Goal: Task Accomplishment & Management: Complete application form

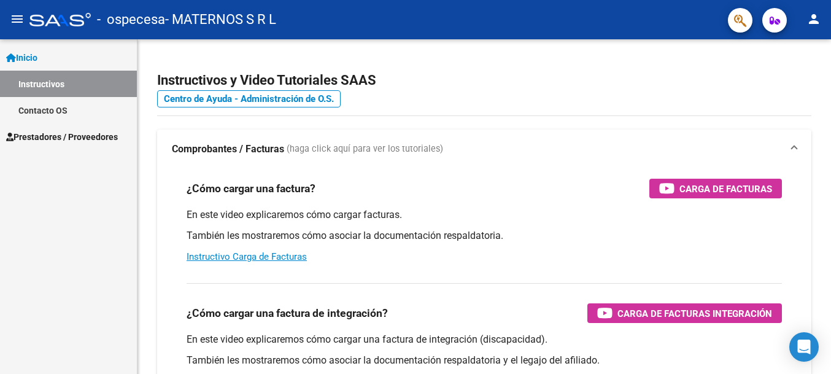
click at [37, 56] on span "Inicio" at bounding box center [21, 58] width 31 height 14
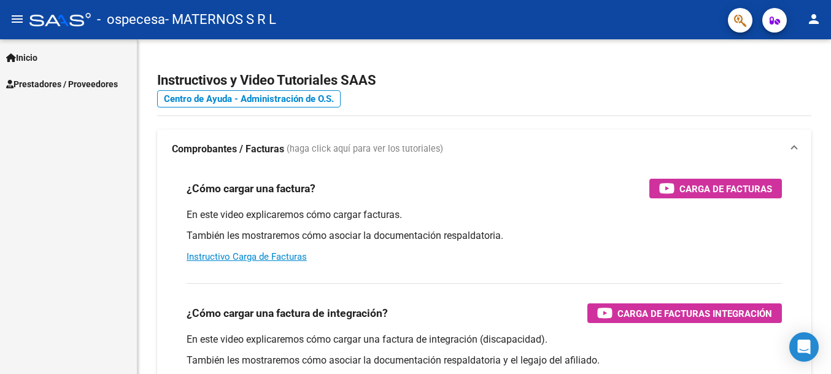
click at [41, 76] on link "Prestadores / Proveedores" at bounding box center [68, 84] width 137 height 26
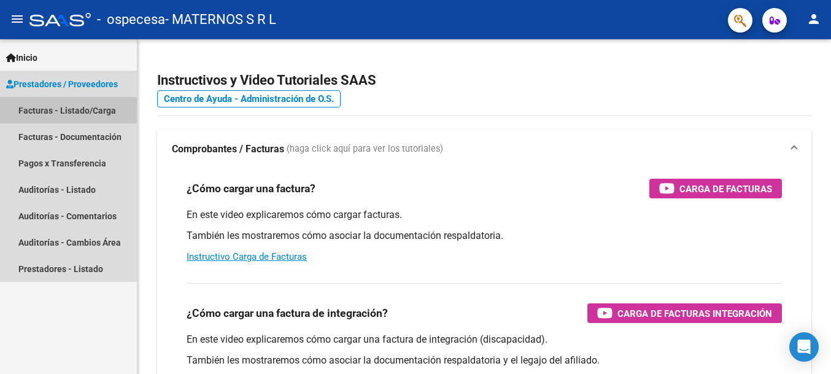
click at [101, 113] on link "Facturas - Listado/Carga" at bounding box center [68, 110] width 137 height 26
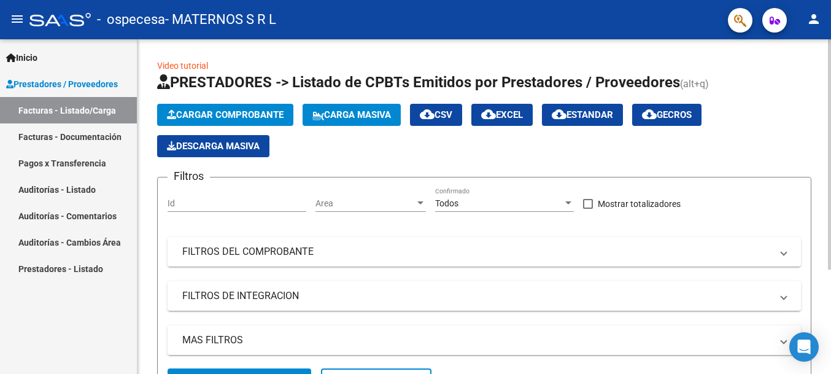
click at [202, 109] on button "Cargar Comprobante" at bounding box center [225, 115] width 136 height 22
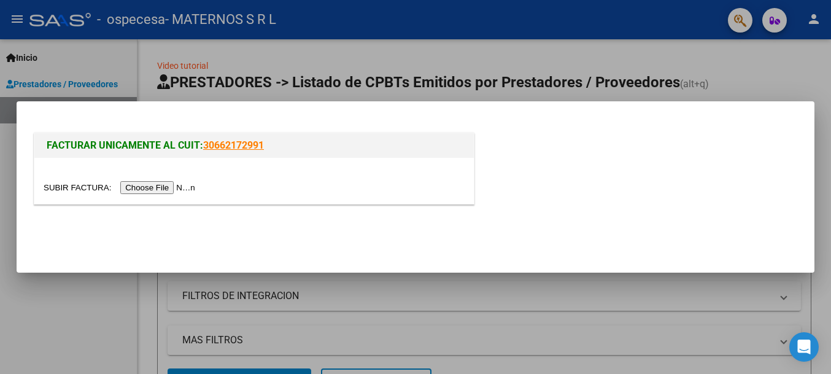
click at [144, 190] on input "file" at bounding box center [121, 187] width 155 height 13
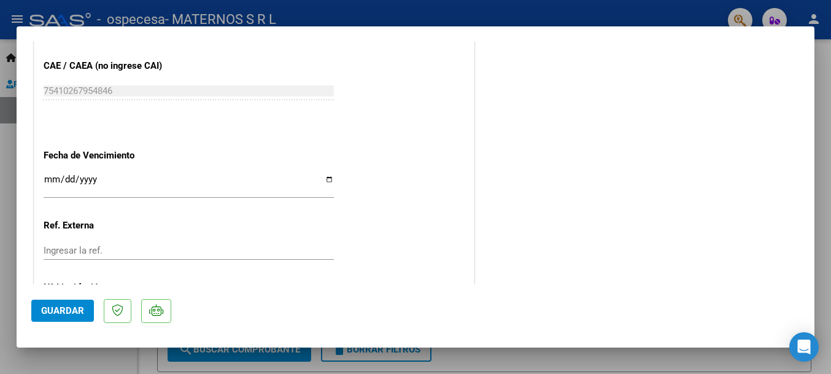
scroll to position [738, 0]
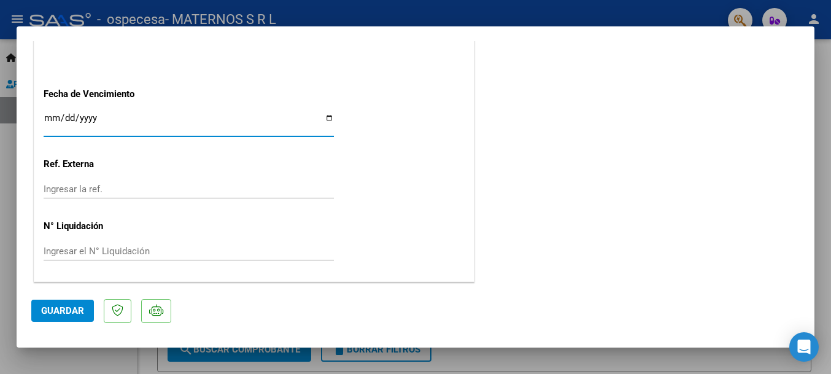
click at [329, 118] on input "Ingresar la fecha" at bounding box center [189, 123] width 290 height 20
click at [141, 120] on input "Ingresar la fecha" at bounding box center [189, 123] width 290 height 20
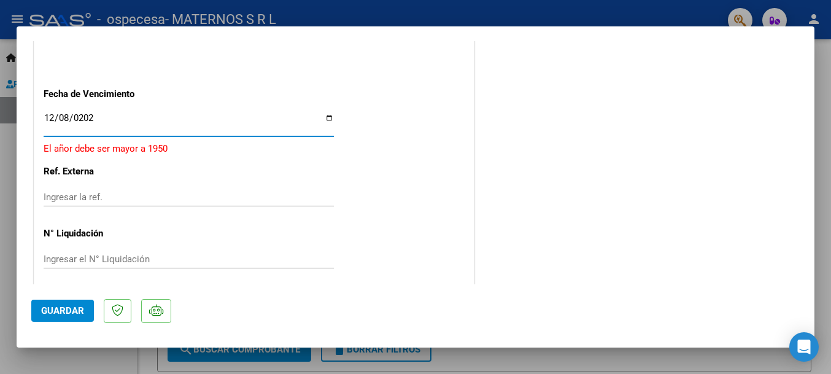
type input "[DATE]"
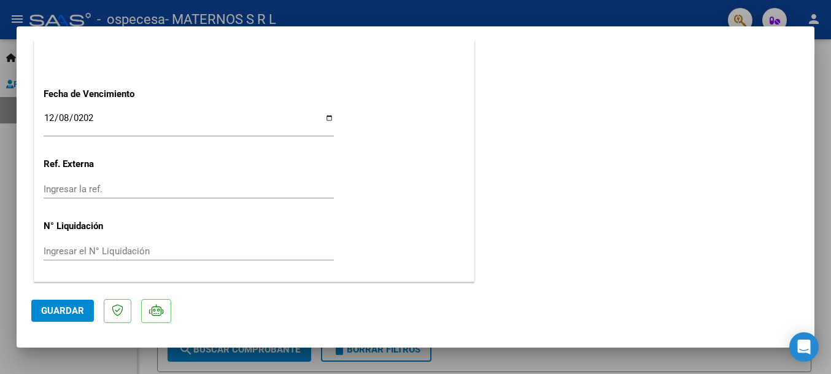
scroll to position [0, 0]
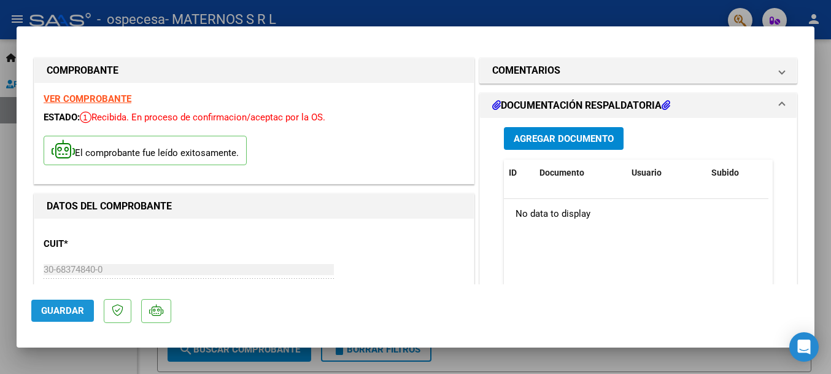
drag, startPoint x: 61, startPoint y: 309, endPoint x: 53, endPoint y: 312, distance: 8.3
click at [60, 309] on span "Guardar" at bounding box center [62, 310] width 43 height 11
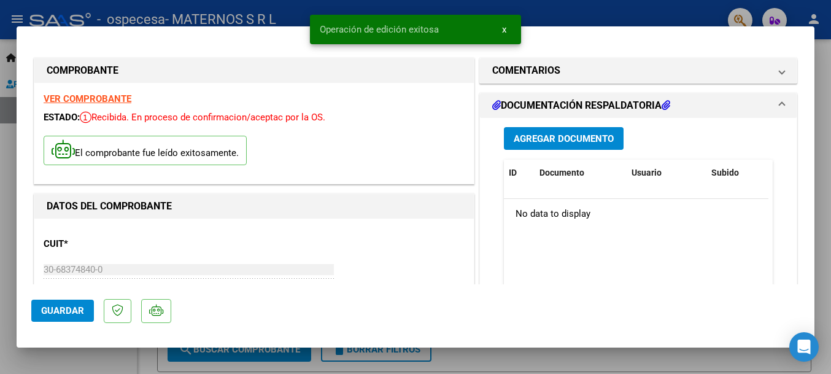
click at [588, 142] on span "Agregar Documento" at bounding box center [564, 138] width 100 height 11
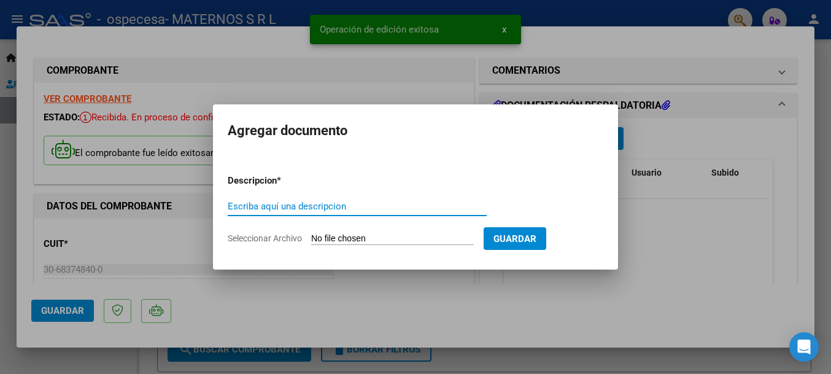
click at [311, 206] on input "Escriba aquí una descripcion" at bounding box center [357, 206] width 259 height 11
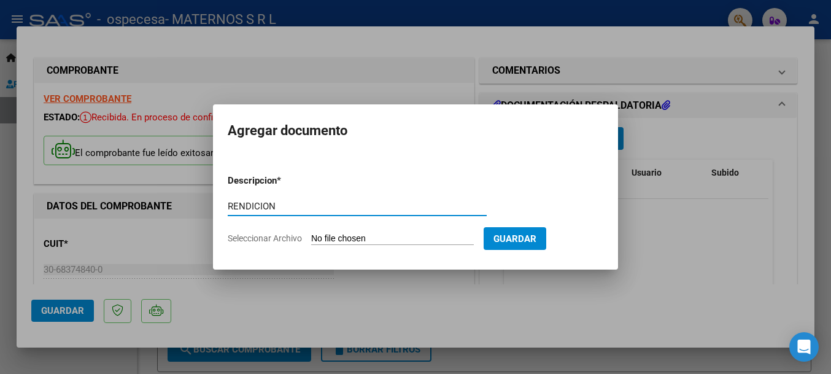
type input "RENDICION"
click at [430, 237] on input "Seleccionar Archivo" at bounding box center [392, 239] width 163 height 12
type input "C:\fakepath\Rendicion ambulatorio maternos - Ospecesa ([GEOGRAPHIC_DATA][PERSON…"
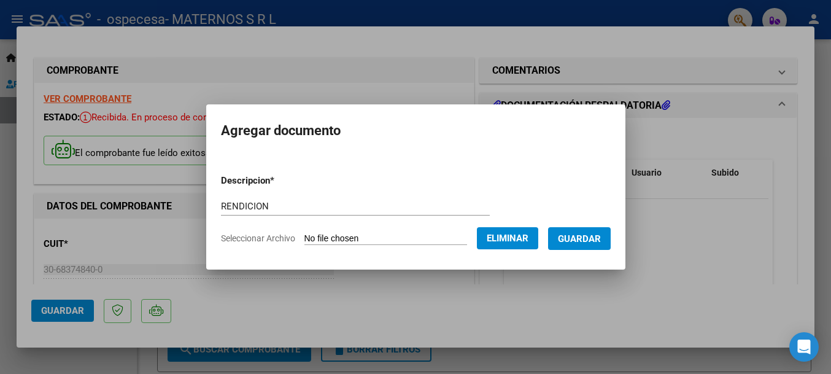
click at [594, 244] on button "Guardar" at bounding box center [579, 238] width 63 height 23
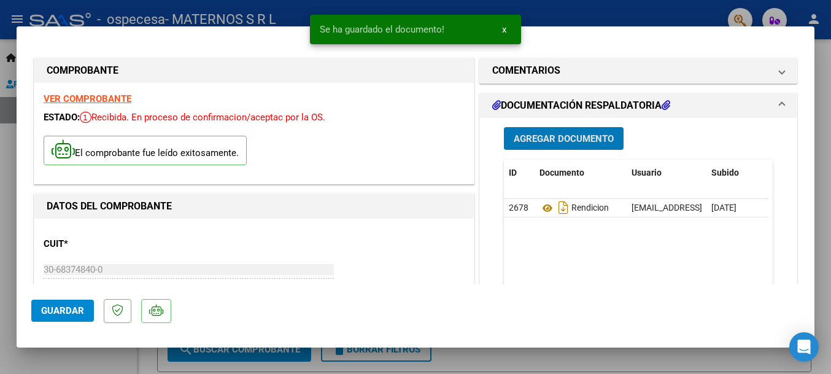
click at [546, 131] on button "Agregar Documento" at bounding box center [564, 138] width 120 height 23
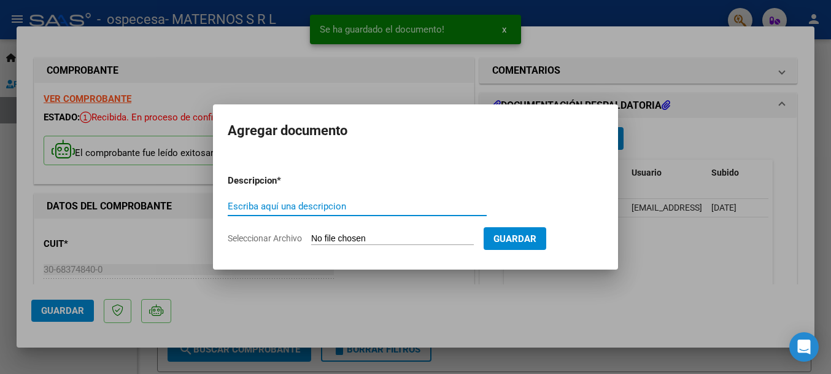
click at [286, 204] on input "Escriba aquí una descripcion" at bounding box center [357, 206] width 259 height 11
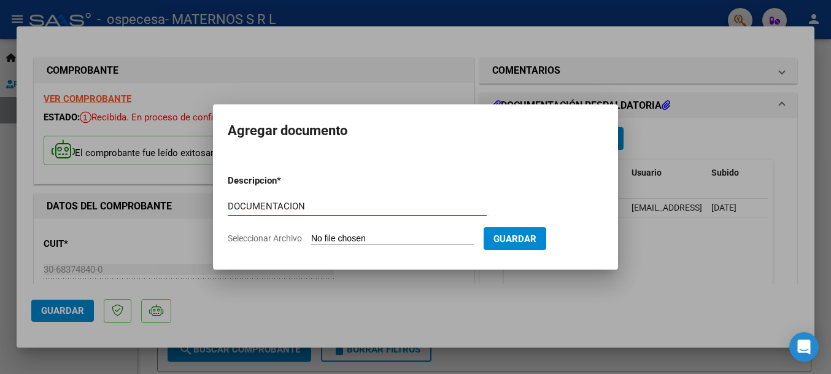
type input "DOCUMENTACION"
click at [354, 242] on input "Seleccionar Archivo" at bounding box center [392, 239] width 163 height 12
type input "C:\fakepath\Ambulatorio maternos - Ospecesa ([GEOGRAPHIC_DATA][PERSON_NAME]) - …"
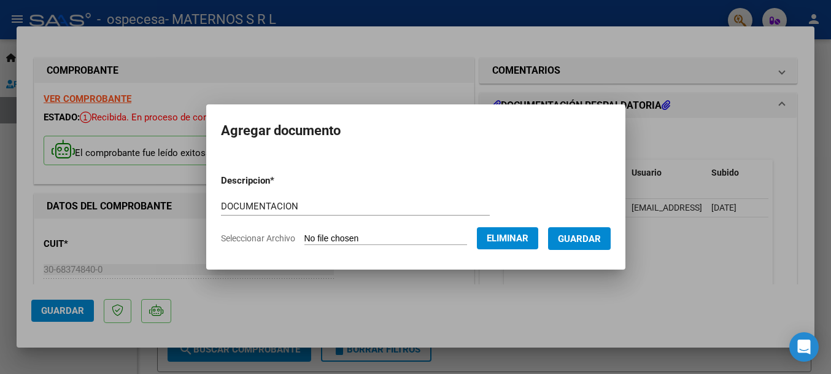
click at [587, 241] on span "Guardar" at bounding box center [579, 238] width 43 height 11
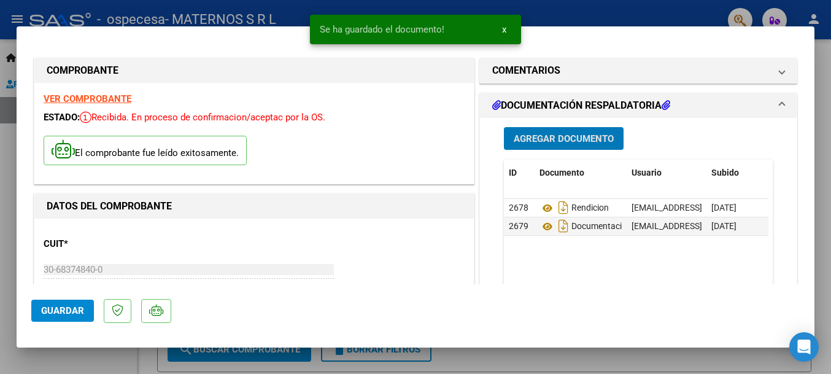
click at [572, 139] on span "Agregar Documento" at bounding box center [564, 138] width 100 height 11
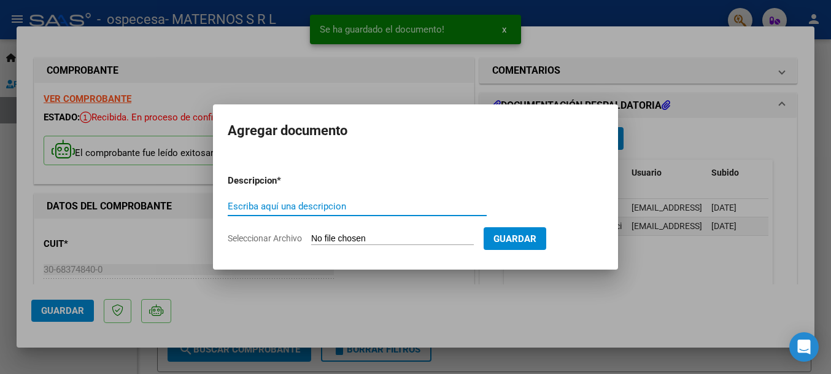
click at [287, 209] on input "Escriba aquí una descripcion" at bounding box center [357, 206] width 259 height 11
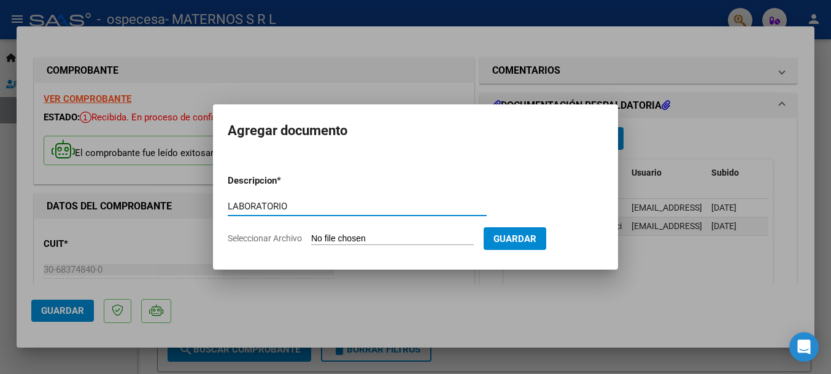
type input "LABORATORIO"
click at [357, 239] on input "Seleccionar Archivo" at bounding box center [392, 239] width 163 height 12
type input "C:\fakepath\OSPECESA SAN [PERSON_NAME] 9-2025.pdf"
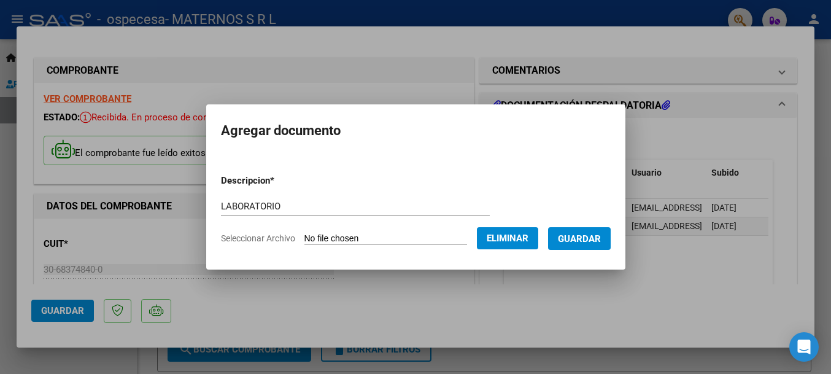
click at [587, 242] on span "Guardar" at bounding box center [579, 238] width 43 height 11
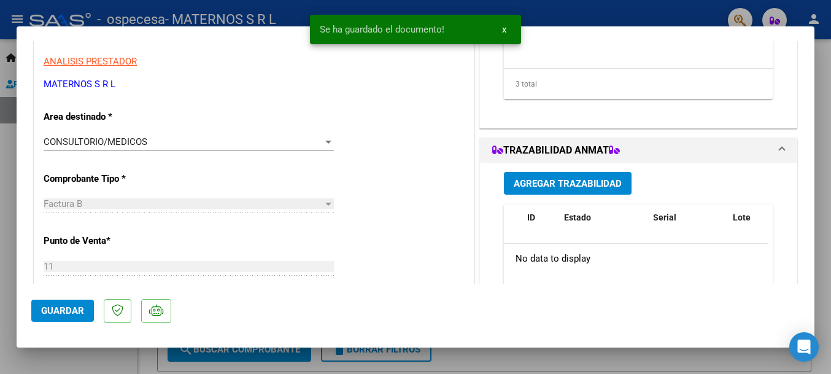
scroll to position [246, 0]
click at [71, 314] on span "Guardar" at bounding box center [62, 310] width 43 height 11
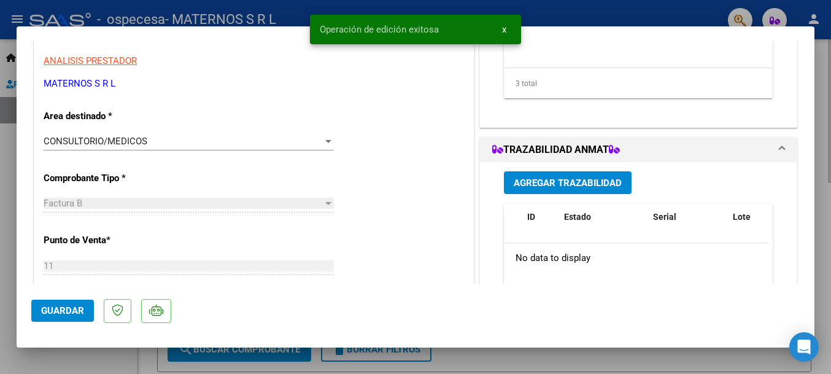
click at [489, 354] on div at bounding box center [415, 187] width 831 height 374
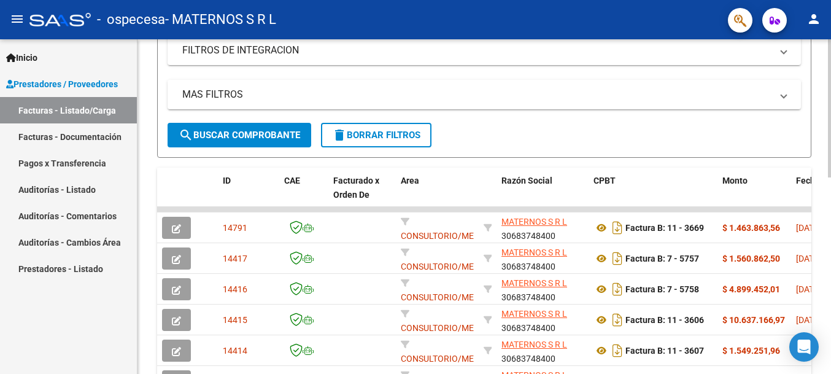
drag, startPoint x: 637, startPoint y: 150, endPoint x: 593, endPoint y: 157, distance: 44.8
click at [637, 150] on form "Filtros Id Area Area Todos Confirmado Mostrar totalizadores FILTROS DEL COMPROB…" at bounding box center [484, 44] width 654 height 227
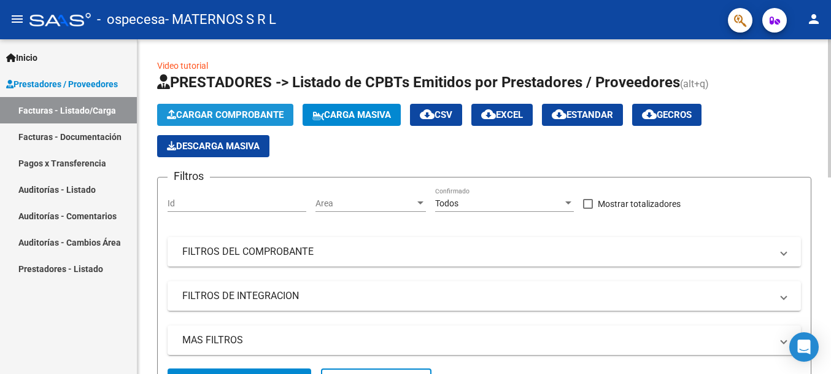
click at [235, 115] on span "Cargar Comprobante" at bounding box center [225, 114] width 117 height 11
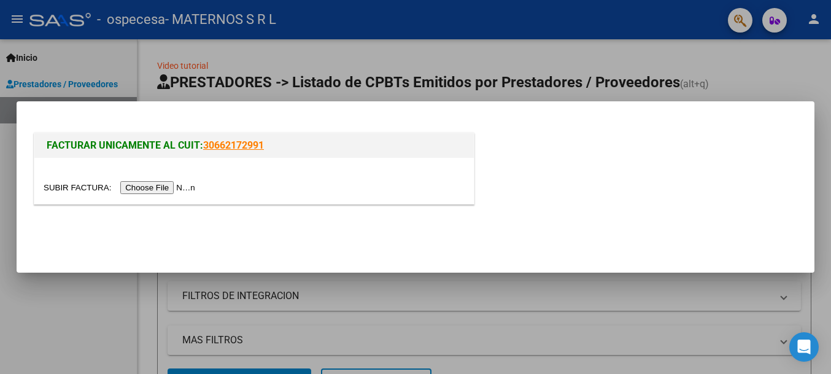
click at [176, 193] on input "file" at bounding box center [121, 187] width 155 height 13
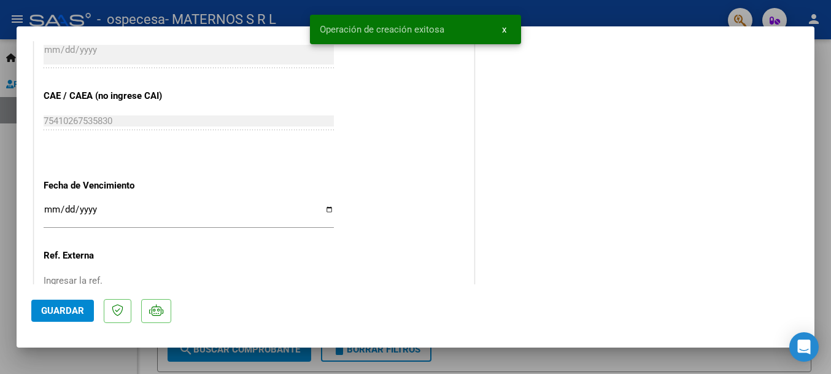
scroll to position [675, 0]
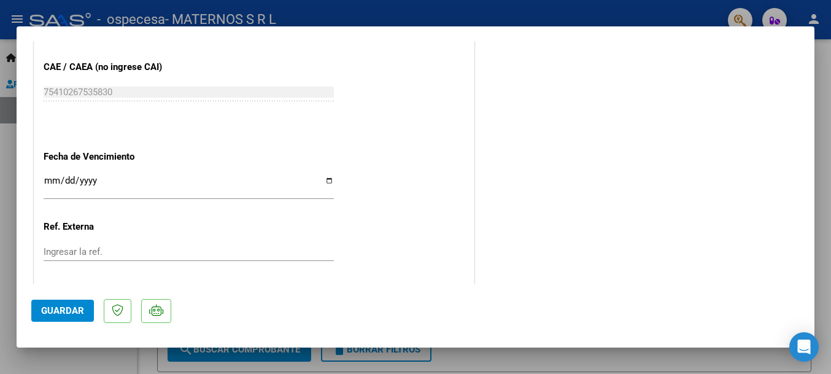
click at [65, 182] on input "Ingresar la fecha" at bounding box center [189, 186] width 290 height 20
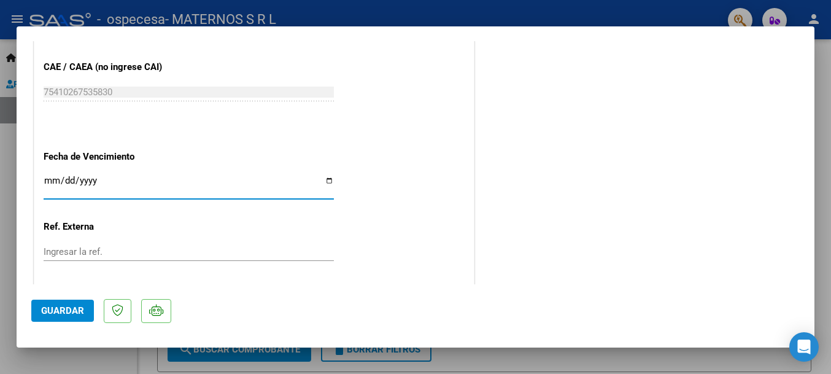
click at [50, 182] on input "Ingresar la fecha" at bounding box center [189, 186] width 290 height 20
type input "[DATE]"
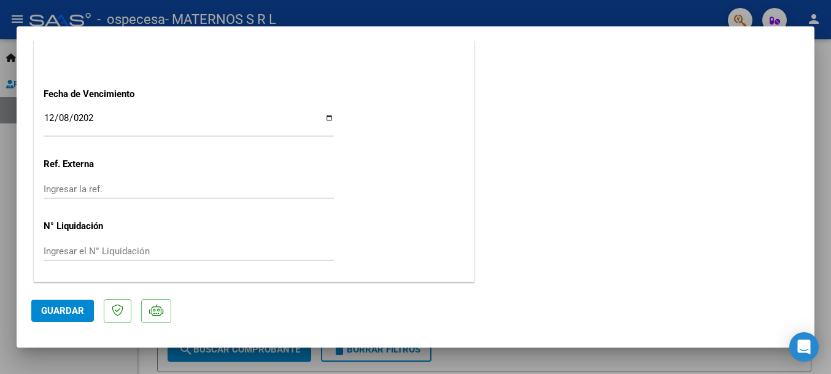
scroll to position [0, 0]
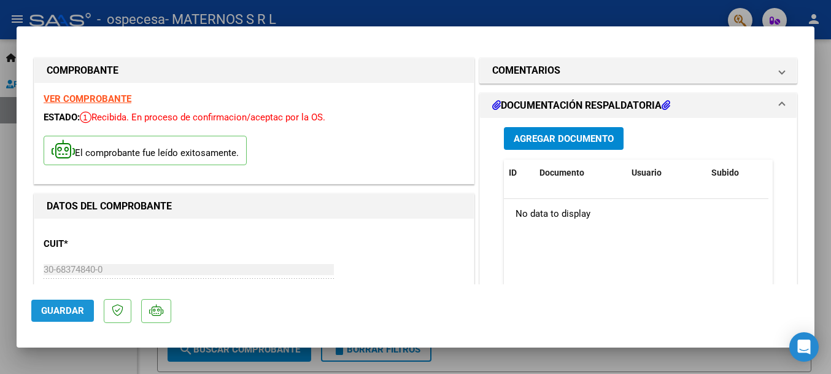
click at [61, 311] on span "Guardar" at bounding box center [62, 310] width 43 height 11
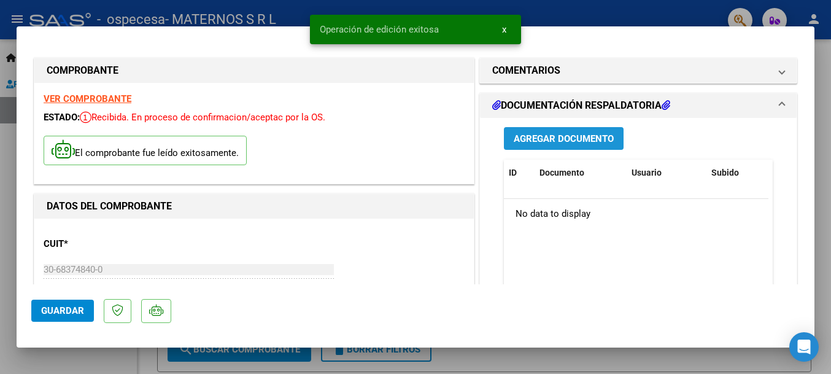
click at [553, 130] on button "Agregar Documento" at bounding box center [564, 138] width 120 height 23
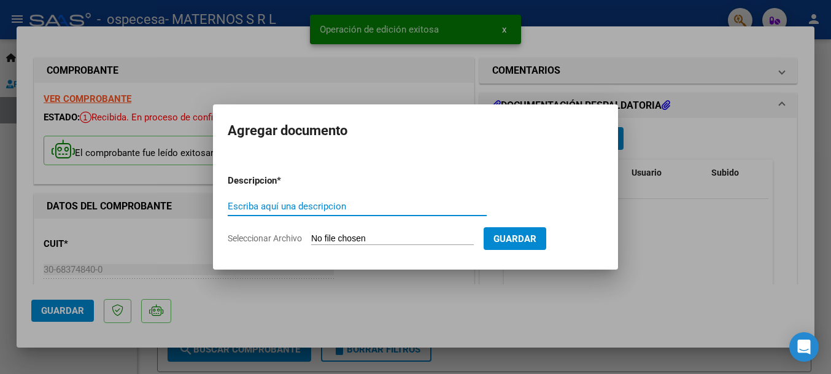
click at [303, 207] on input "Escriba aquí una descripcion" at bounding box center [357, 206] width 259 height 11
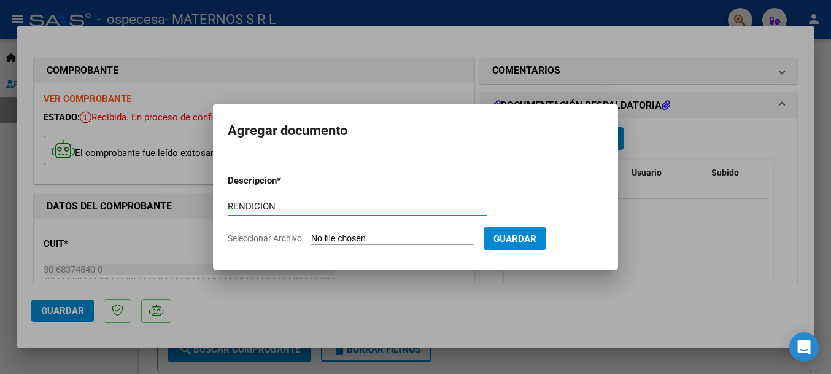
type input "RENDICION"
click at [351, 239] on input "Seleccionar Archivo" at bounding box center [392, 239] width 163 height 12
type input "C:\fakepath\RD-1.pdf"
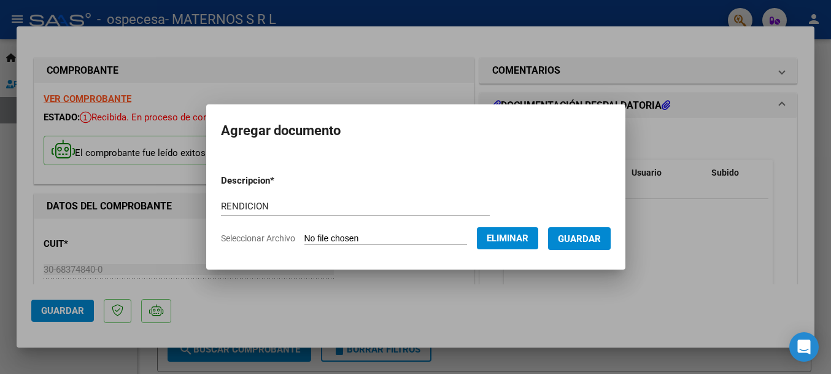
click at [605, 244] on button "Guardar" at bounding box center [579, 238] width 63 height 23
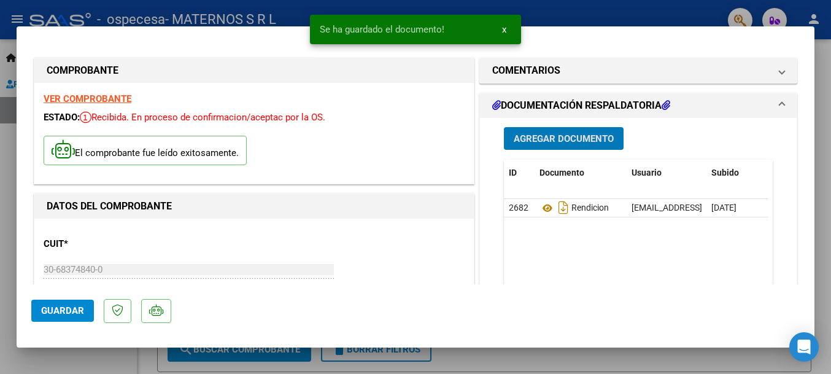
click at [546, 141] on span "Agregar Documento" at bounding box center [564, 138] width 100 height 11
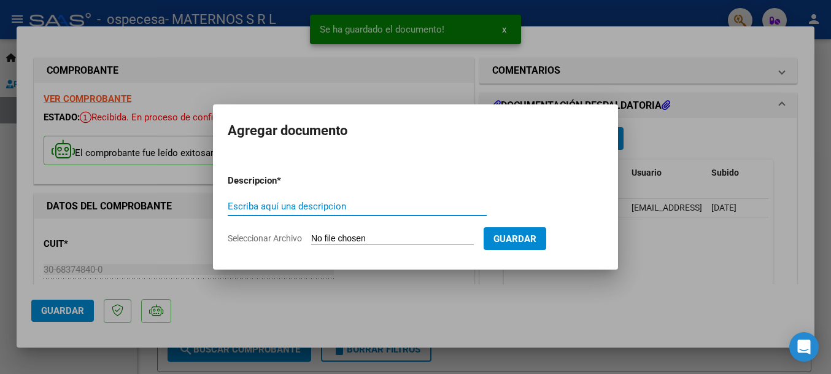
click at [299, 203] on input "Escriba aquí una descripcion" at bounding box center [357, 206] width 259 height 11
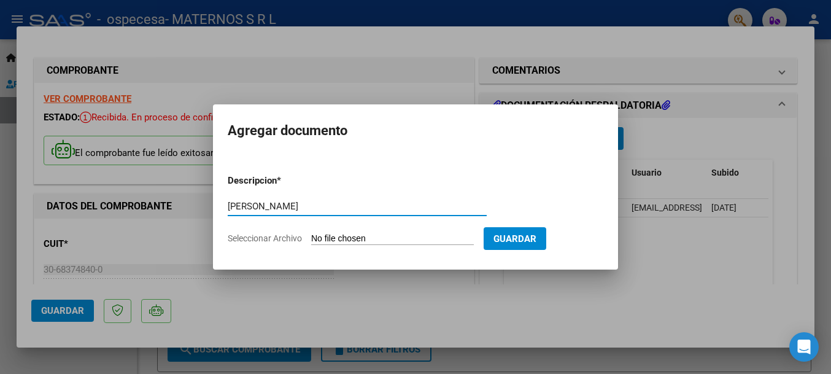
type input "[PERSON_NAME]"
click at [363, 237] on input "Seleccionar Archivo" at bounding box center [392, 239] width 163 height 12
type input "C:\fakepath\[PERSON_NAME].pdf"
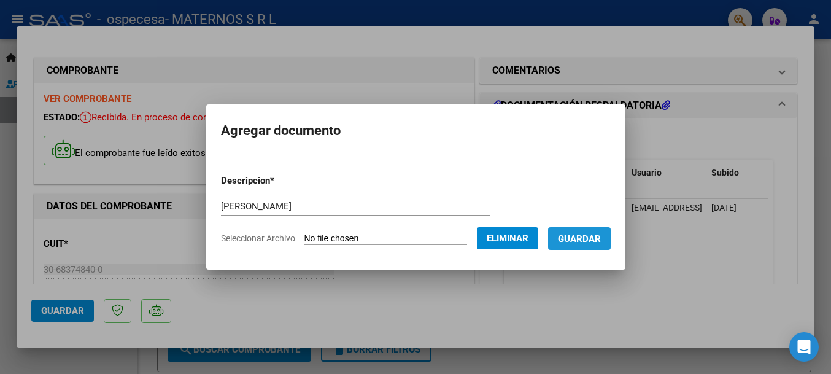
click at [596, 242] on span "Guardar" at bounding box center [579, 238] width 43 height 11
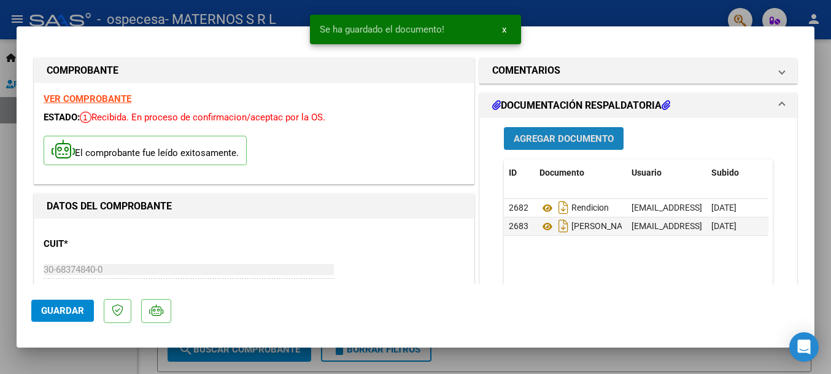
click at [577, 142] on span "Agregar Documento" at bounding box center [564, 138] width 100 height 11
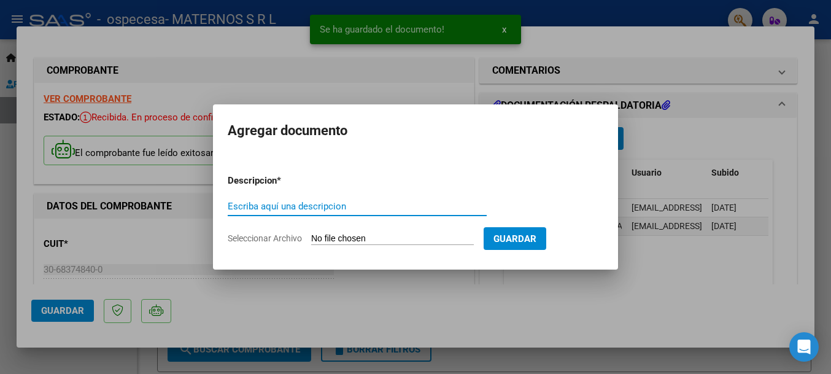
click at [289, 209] on input "Escriba aquí una descripcion" at bounding box center [357, 206] width 259 height 11
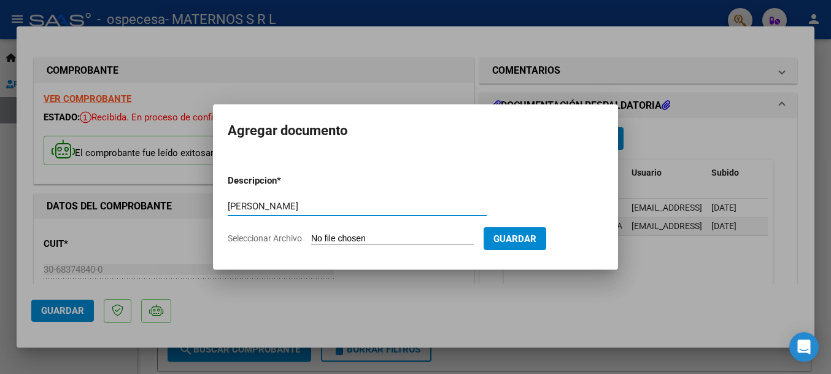
type input "[PERSON_NAME]"
click at [324, 241] on input "Seleccionar Archivo" at bounding box center [392, 239] width 163 height 12
type input "C:\fakepath\[PERSON_NAME].pdf"
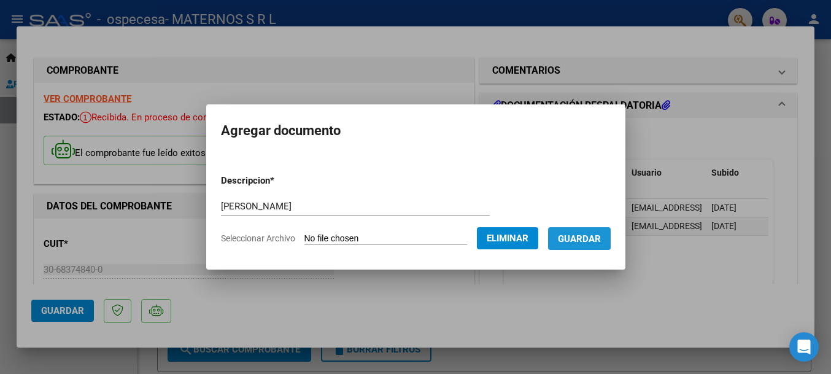
click at [582, 236] on span "Guardar" at bounding box center [579, 238] width 43 height 11
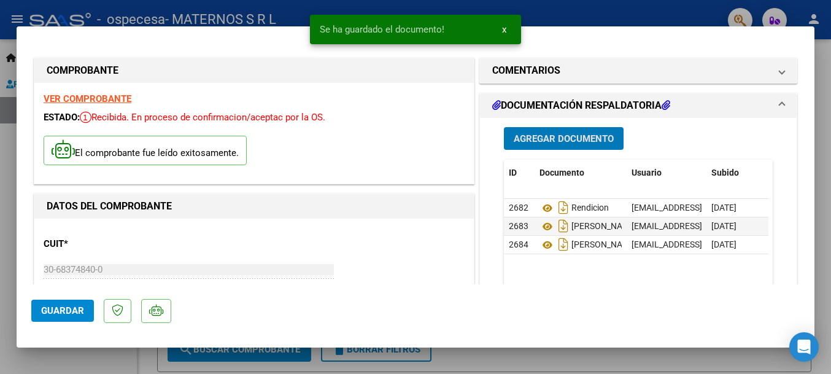
click at [535, 144] on span "Agregar Documento" at bounding box center [564, 138] width 100 height 11
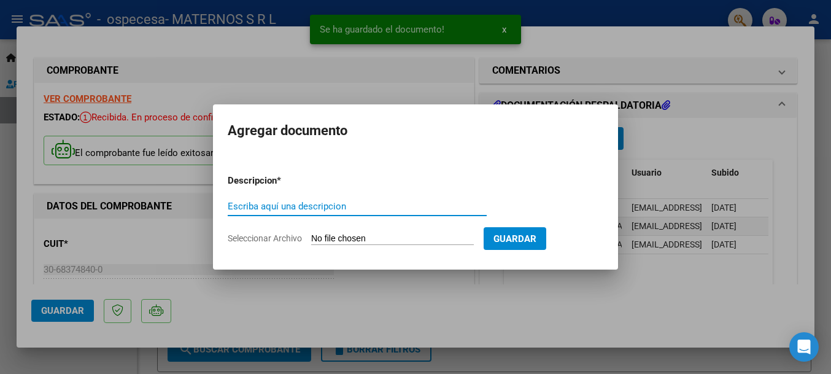
click at [249, 210] on input "Escriba aquí una descripcion" at bounding box center [357, 206] width 259 height 11
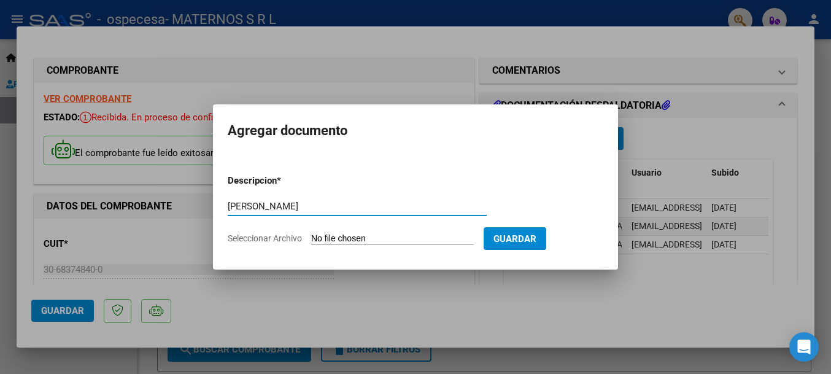
type input "[PERSON_NAME]"
click at [357, 237] on input "Seleccionar Archivo" at bounding box center [392, 239] width 163 height 12
type input "C:\fakepath\[PERSON_NAME].pdf"
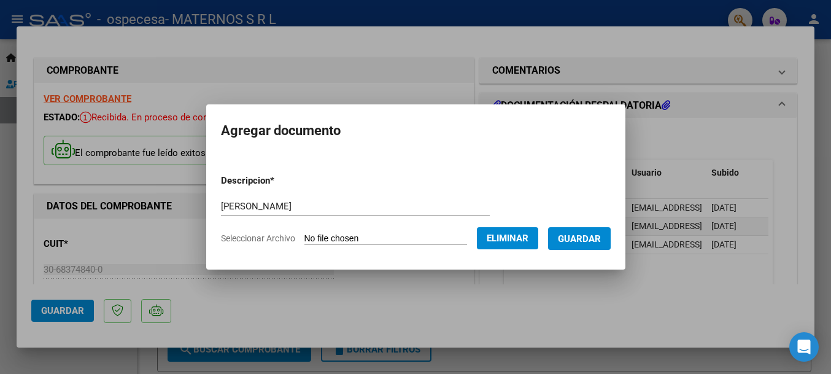
click at [222, 205] on input "[PERSON_NAME]" at bounding box center [355, 206] width 269 height 11
type input "[PERSON_NAME]"
click at [601, 244] on span "Guardar" at bounding box center [579, 238] width 43 height 11
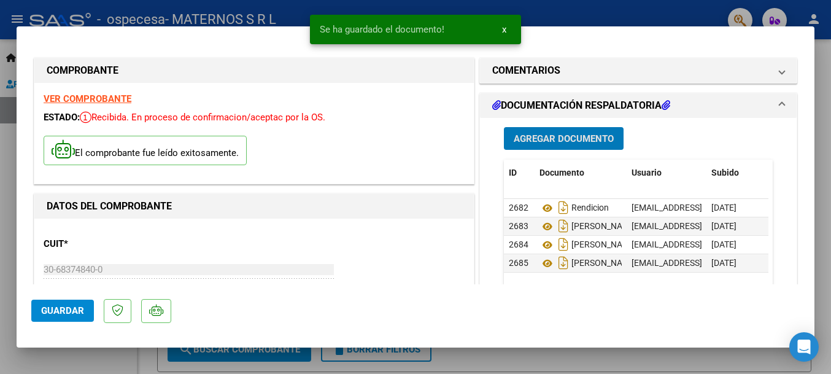
click at [611, 295] on mat-dialog-actions "Guardar" at bounding box center [415, 308] width 769 height 48
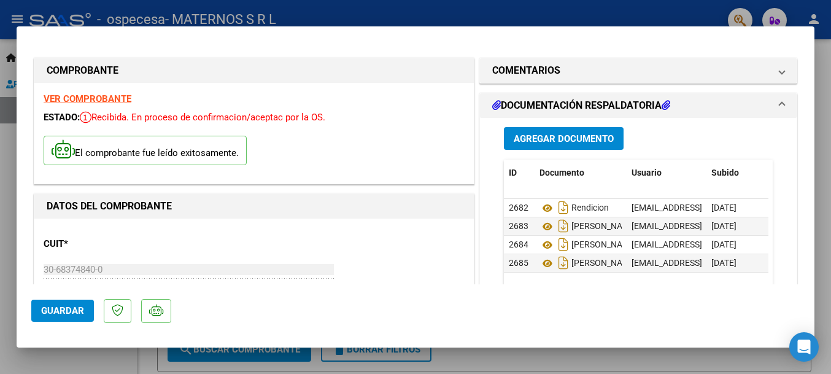
click at [351, 168] on div "El comprobante fue leído exitosamente." at bounding box center [254, 152] width 421 height 45
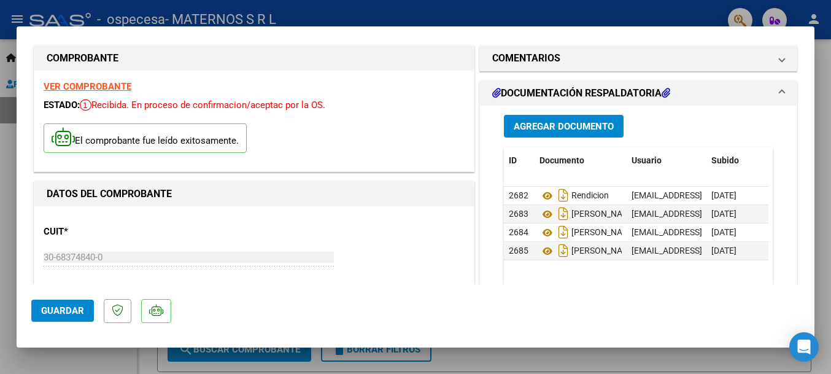
scroll to position [1, 0]
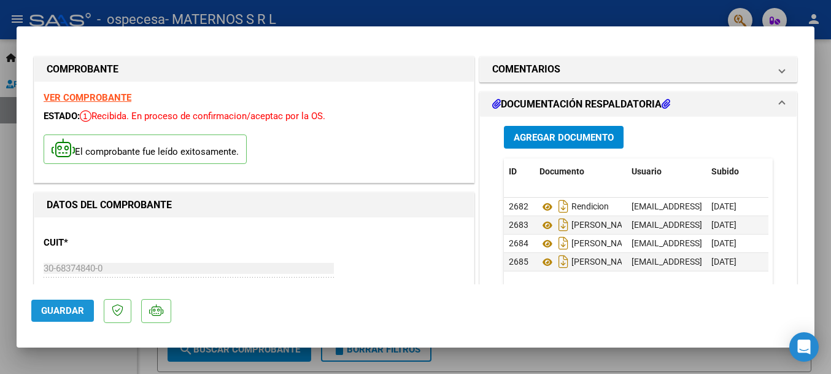
click at [59, 308] on span "Guardar" at bounding box center [62, 310] width 43 height 11
click at [476, 366] on div at bounding box center [415, 187] width 831 height 374
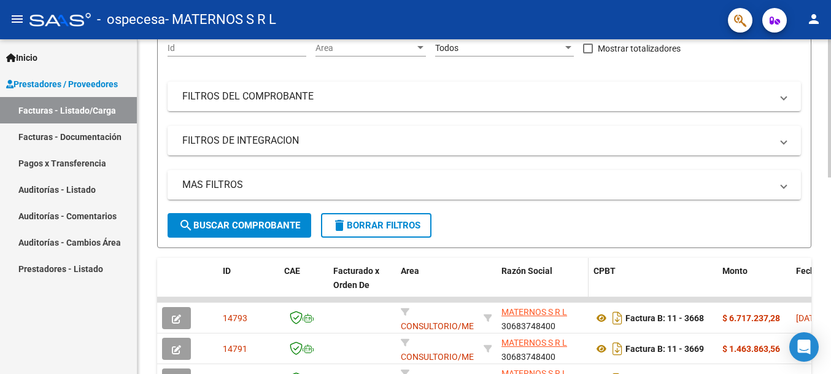
scroll to position [184, 0]
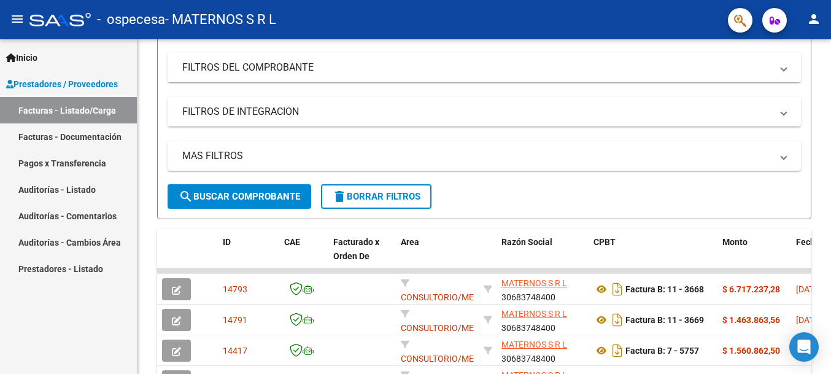
click at [616, 29] on div "- ospecesa - MATERNOS S R L" at bounding box center [373, 19] width 689 height 27
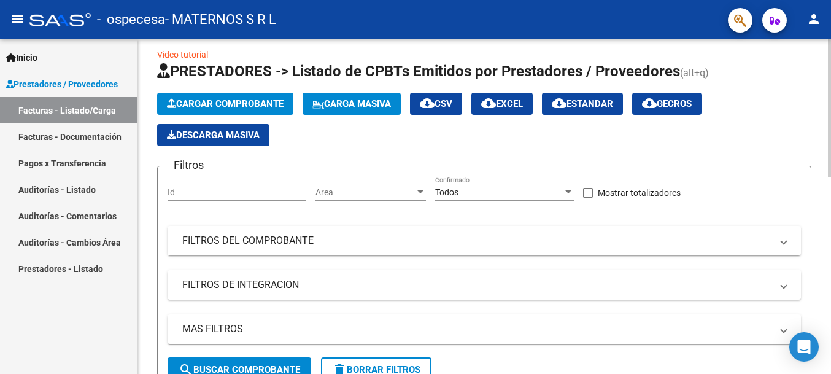
scroll to position [0, 0]
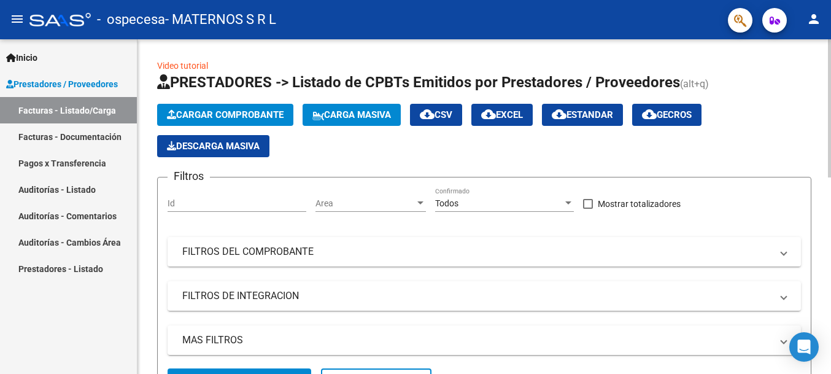
click at [214, 111] on span "Cargar Comprobante" at bounding box center [225, 114] width 117 height 11
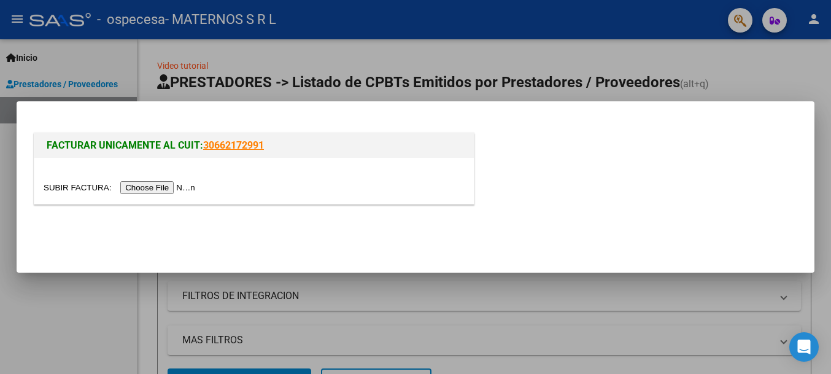
click at [155, 185] on input "file" at bounding box center [121, 187] width 155 height 13
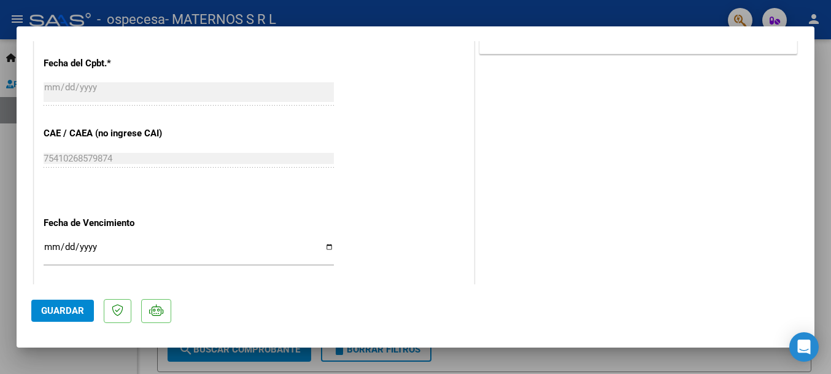
scroll to position [614, 0]
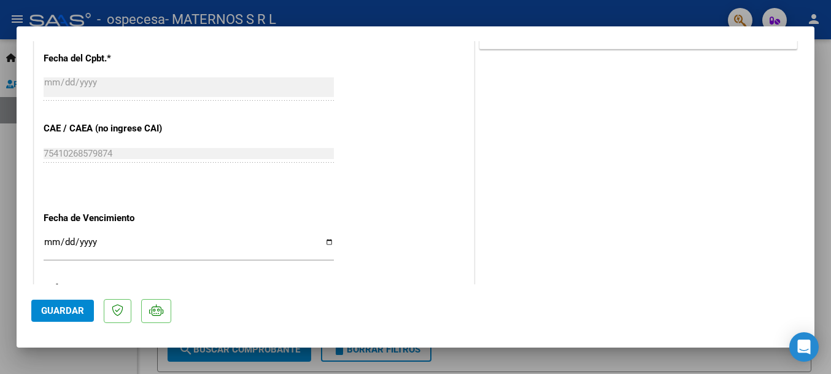
click at [74, 232] on div "CUIT * 30-68374840-0 Ingresar CUIT ANALISIS PRESTADOR MATERNOS S R L ARCA Padró…" at bounding box center [254, 5] width 440 height 801
click at [75, 241] on input "Ingresar la fecha" at bounding box center [189, 247] width 290 height 20
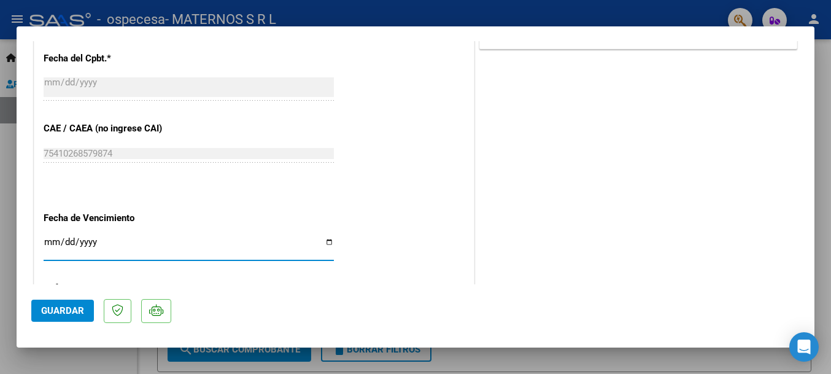
click at [50, 245] on input "Ingresar la fecha" at bounding box center [189, 247] width 290 height 20
type input "[DATE]"
click at [63, 308] on span "Guardar" at bounding box center [62, 310] width 43 height 11
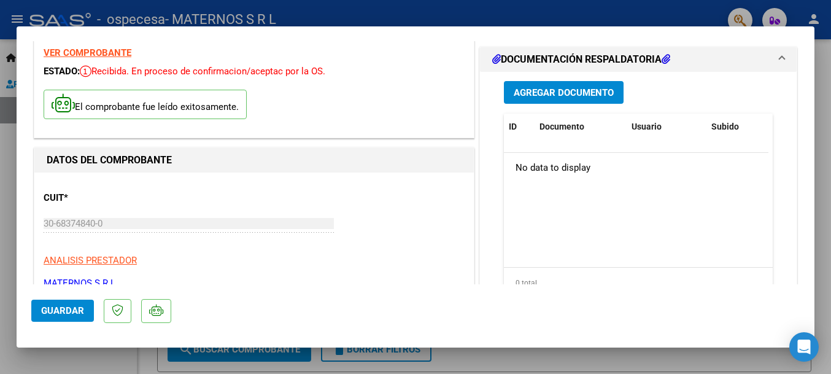
scroll to position [0, 0]
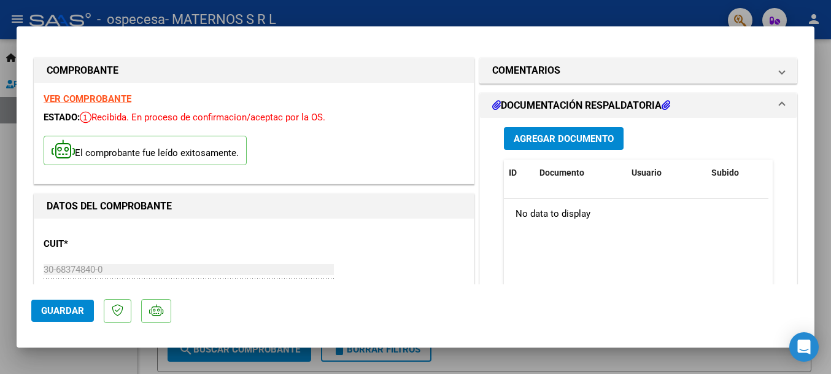
click at [552, 142] on span "Agregar Documento" at bounding box center [564, 138] width 100 height 11
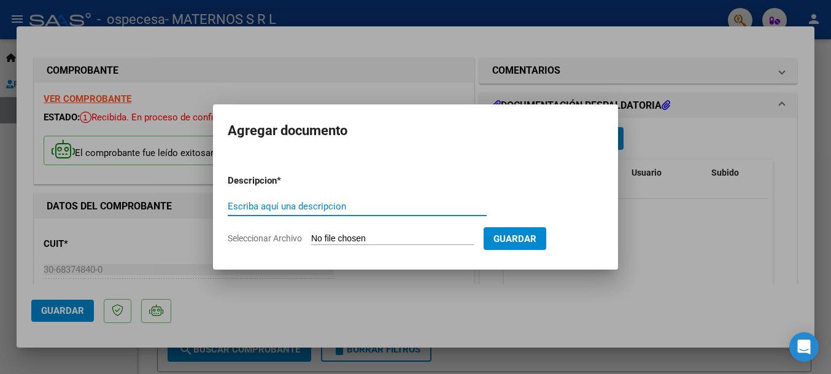
click at [245, 205] on input "Escriba aquí una descripcion" at bounding box center [357, 206] width 259 height 11
type input "RENDICION"
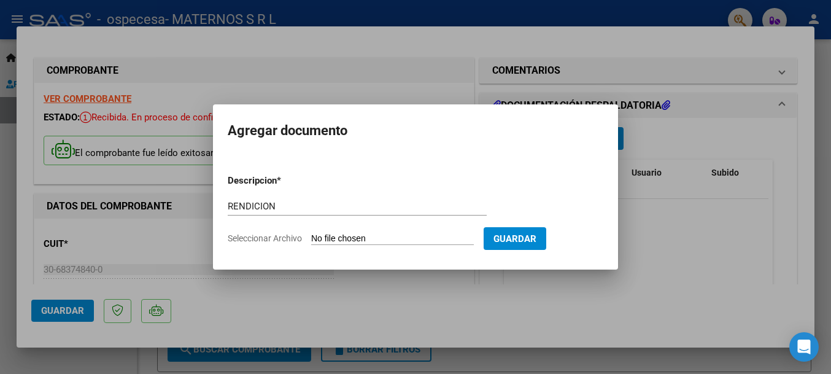
click at [327, 238] on input "Seleccionar Archivo" at bounding box center [392, 239] width 163 height 12
type input "C:\fakepath\REND OSPECESA SEP.pdf"
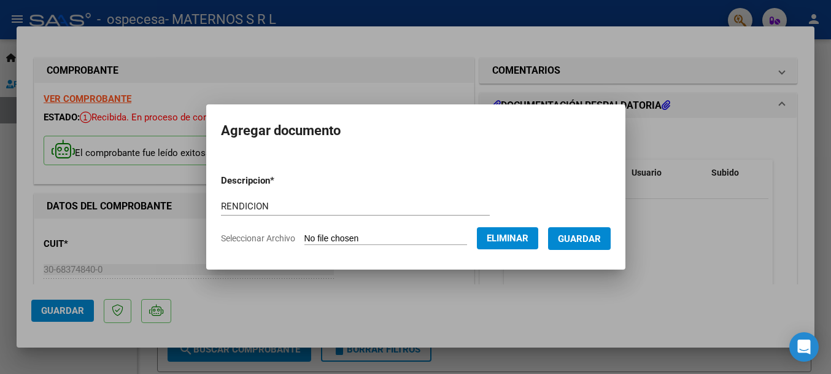
click at [576, 241] on span "Guardar" at bounding box center [579, 238] width 43 height 11
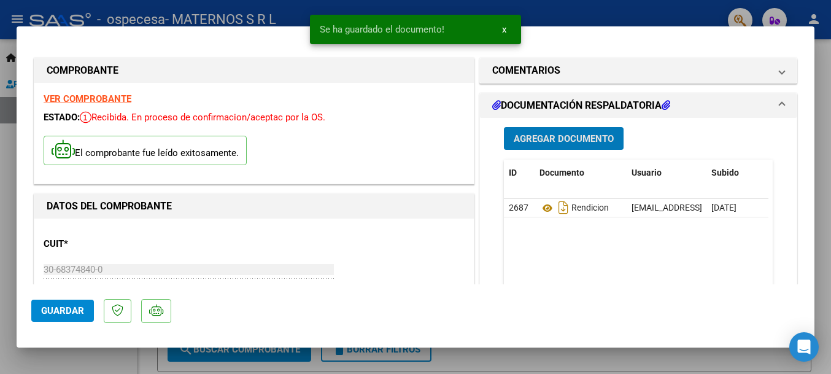
click at [549, 135] on span "Agregar Documento" at bounding box center [564, 138] width 100 height 11
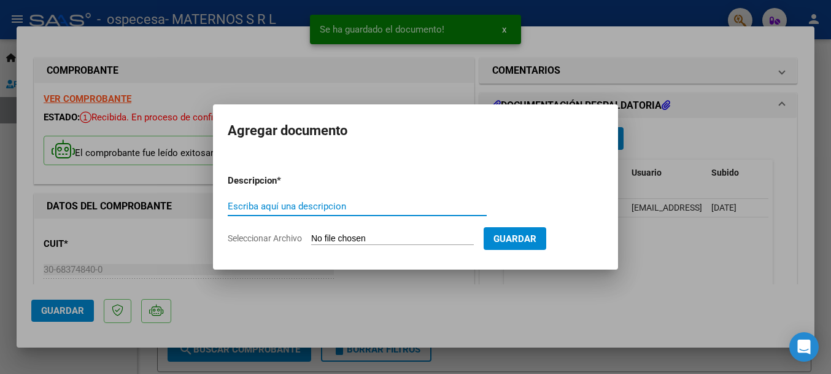
click at [255, 207] on input "Escriba aquí una descripcion" at bounding box center [357, 206] width 259 height 11
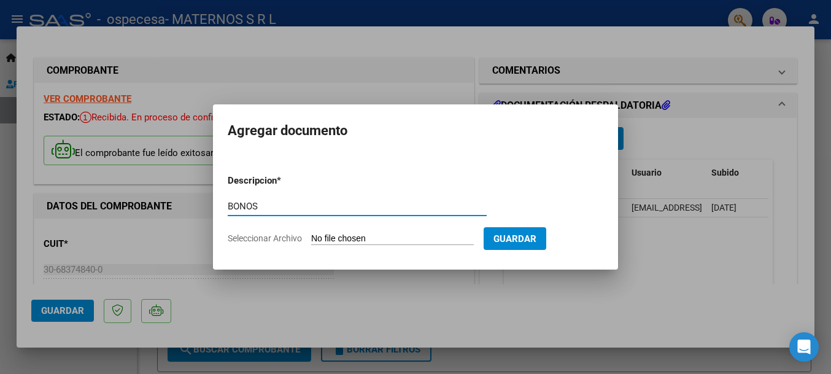
type input "BONOS"
drag, startPoint x: 351, startPoint y: 246, endPoint x: 352, endPoint y: 239, distance: 6.2
click at [351, 244] on form "Descripcion * BONOS Escriba aquí una descripcion Seleccionar Archivo Guardar" at bounding box center [416, 210] width 376 height 90
click at [352, 239] on input "Seleccionar Archivo" at bounding box center [392, 239] width 163 height 12
type input "C:\fakepath\AMB OSPECESA D E SEP.pdf"
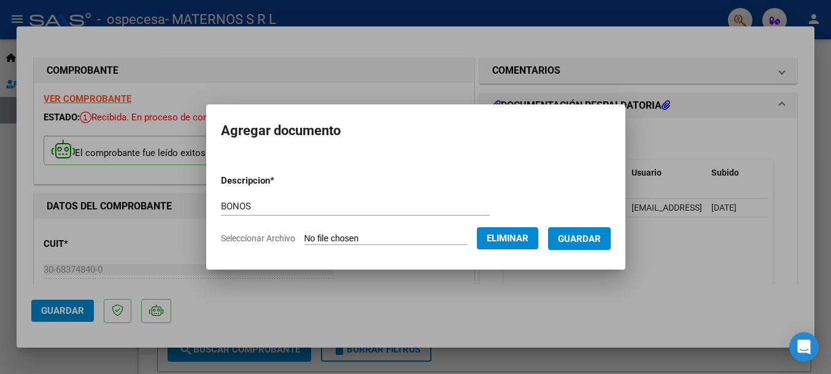
click at [567, 238] on button "Guardar" at bounding box center [579, 238] width 63 height 23
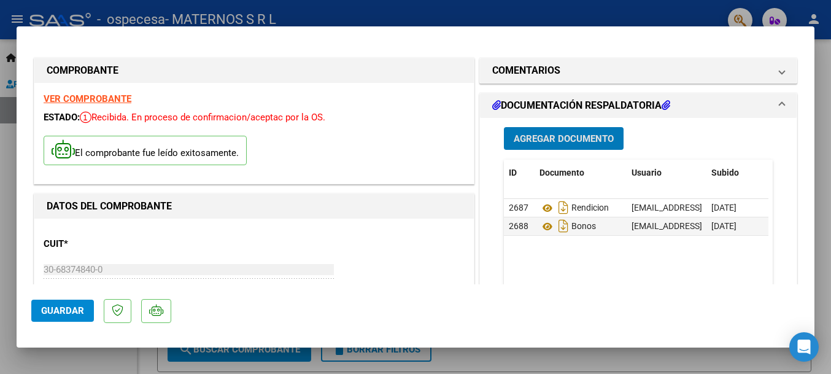
click at [536, 141] on span "Agregar Documento" at bounding box center [564, 138] width 100 height 11
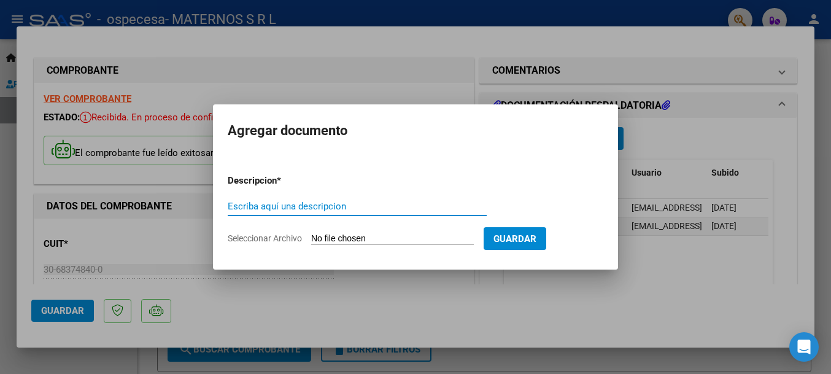
click at [297, 207] on input "Escriba aquí una descripcion" at bounding box center [357, 206] width 259 height 11
click at [300, 209] on input "Escriba aquí una descripcion" at bounding box center [357, 206] width 259 height 11
type input "LABORATORIO"
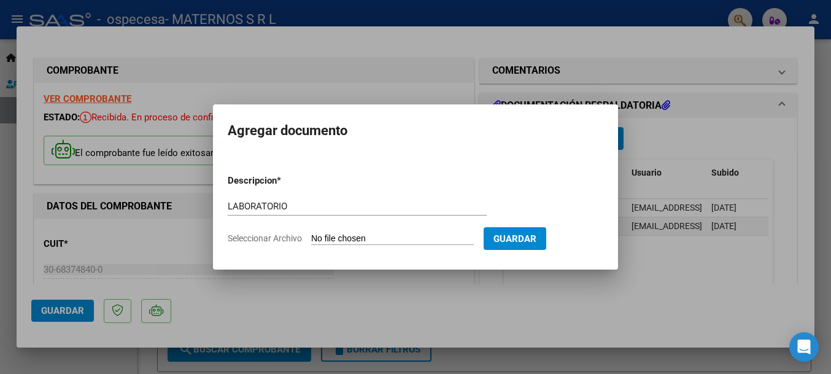
click at [332, 239] on input "Seleccionar Archivo" at bounding box center [392, 239] width 163 height 12
type input "C:\fakepath\LABO DULCE OSPECESA [DATE].pdf"
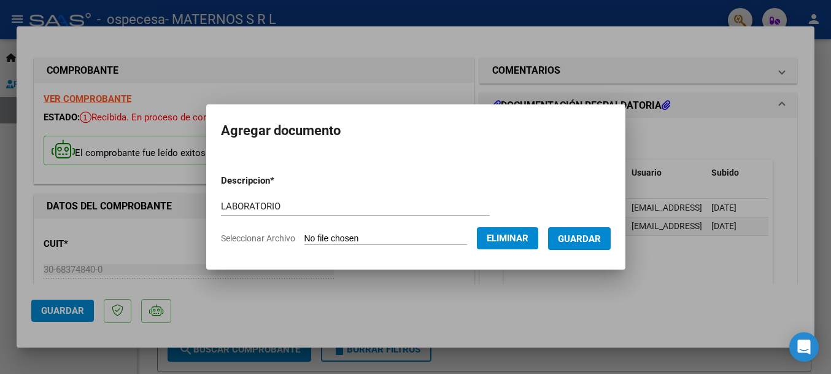
click at [599, 244] on button "Guardar" at bounding box center [579, 238] width 63 height 23
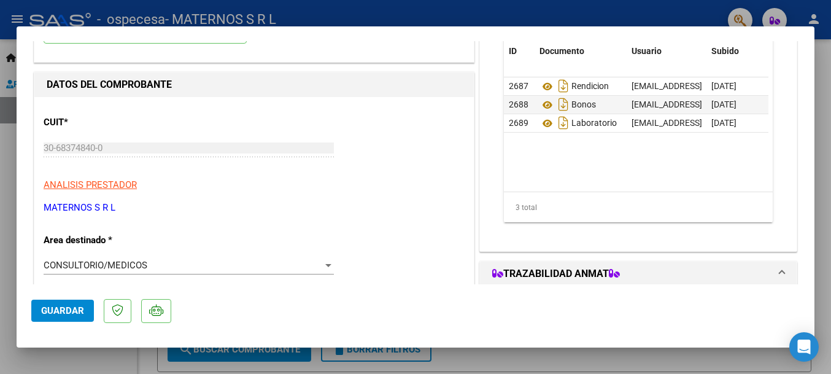
scroll to position [123, 0]
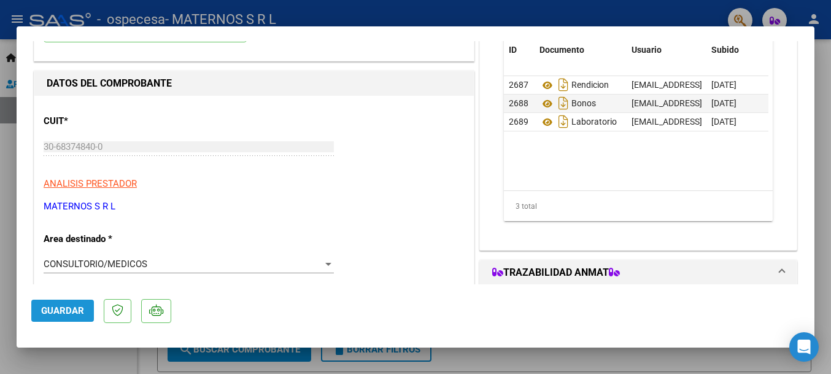
click at [67, 308] on span "Guardar" at bounding box center [62, 310] width 43 height 11
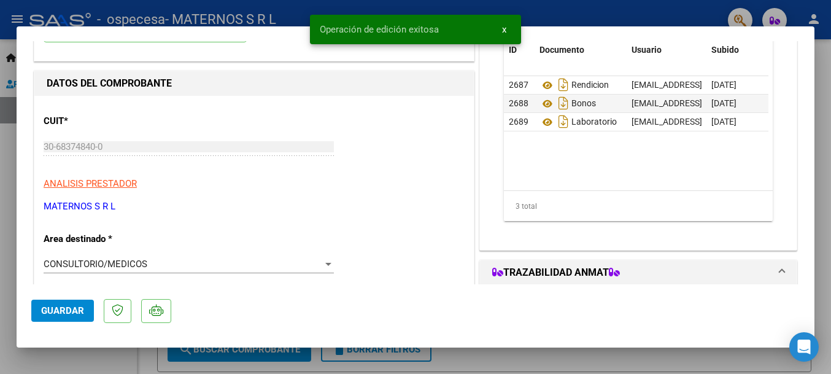
click at [501, 28] on button "x" at bounding box center [504, 29] width 24 height 22
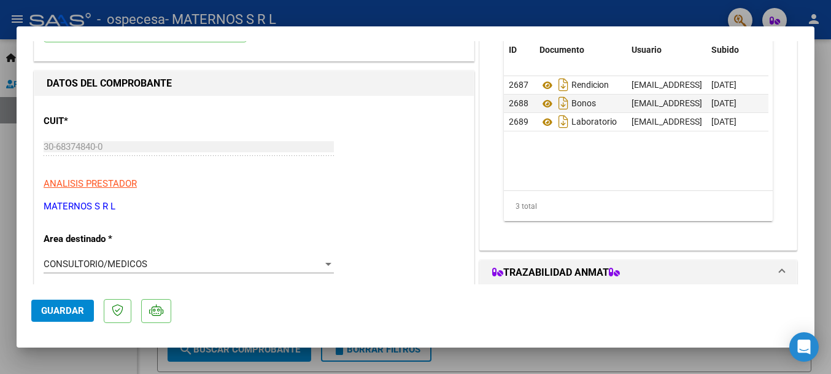
click at [521, 16] on div at bounding box center [415, 187] width 831 height 374
type input "$ 0,00"
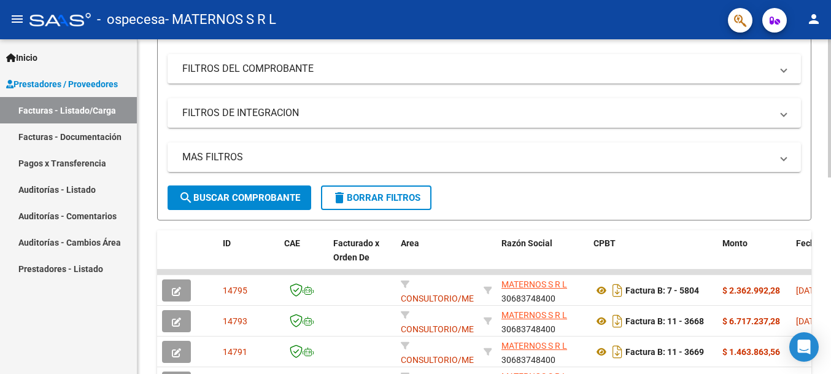
scroll to position [184, 0]
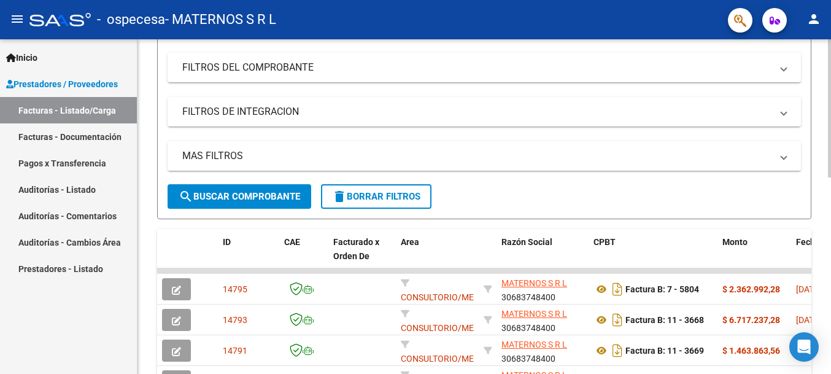
click at [580, 155] on mat-panel-title "MAS FILTROS" at bounding box center [476, 156] width 589 height 14
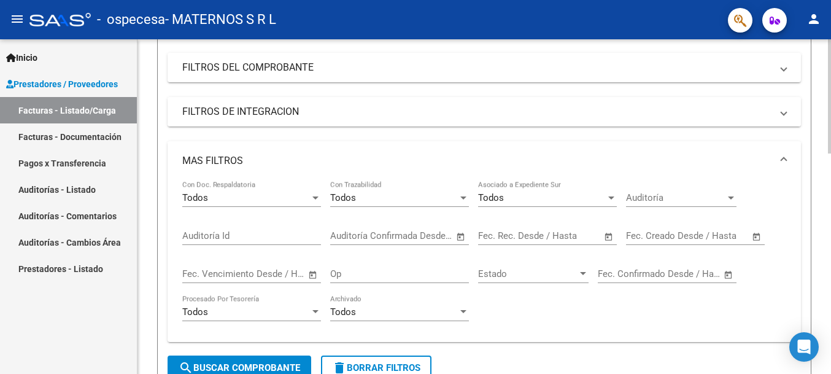
scroll to position [0, 0]
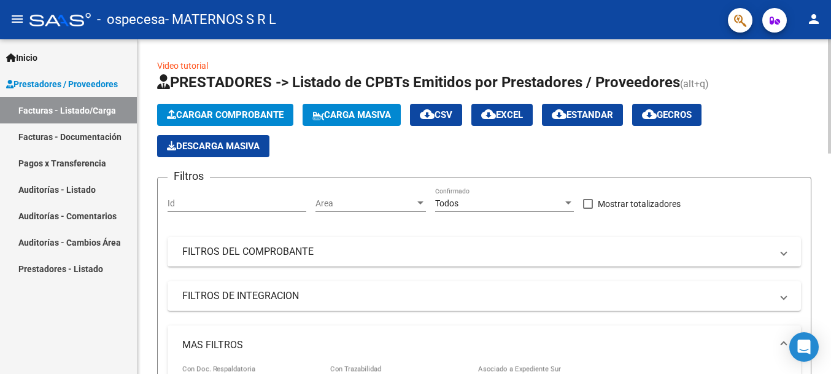
click at [236, 123] on button "Cargar Comprobante" at bounding box center [225, 115] width 136 height 22
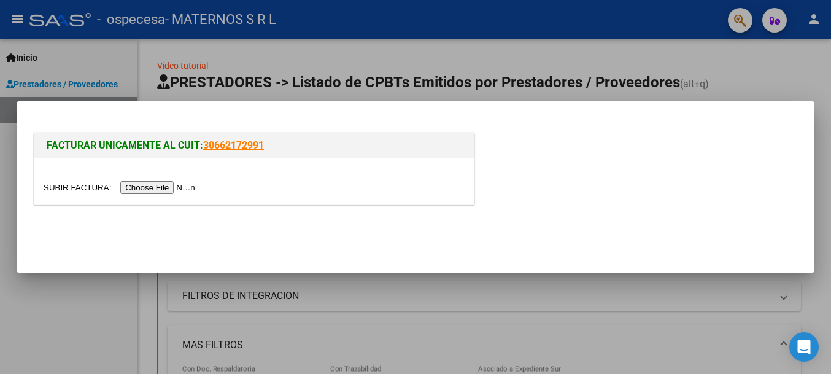
click at [157, 191] on input "file" at bounding box center [121, 187] width 155 height 13
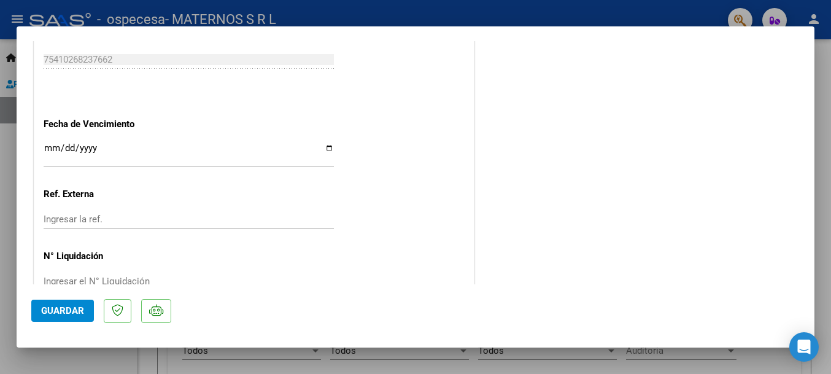
scroll to position [737, 0]
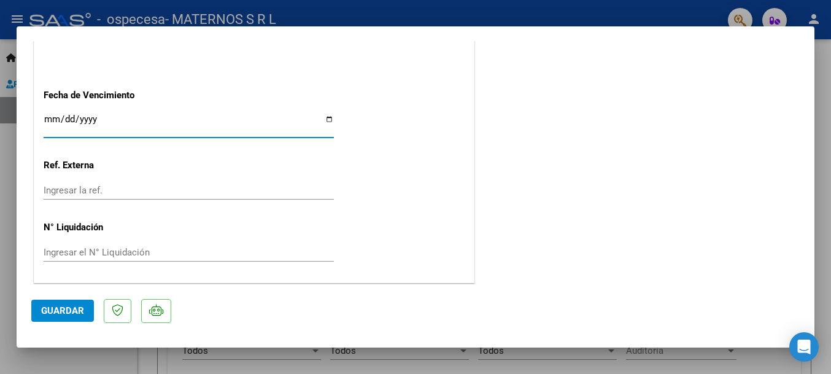
click at [118, 118] on input "Ingresar la fecha" at bounding box center [189, 124] width 290 height 20
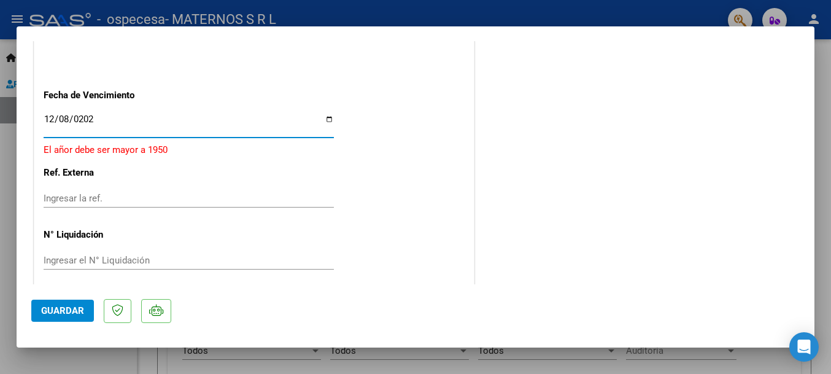
type input "[DATE]"
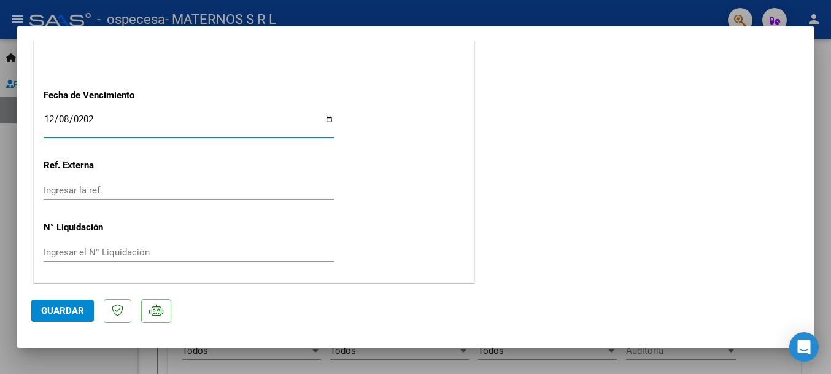
click at [69, 308] on span "Guardar" at bounding box center [62, 310] width 43 height 11
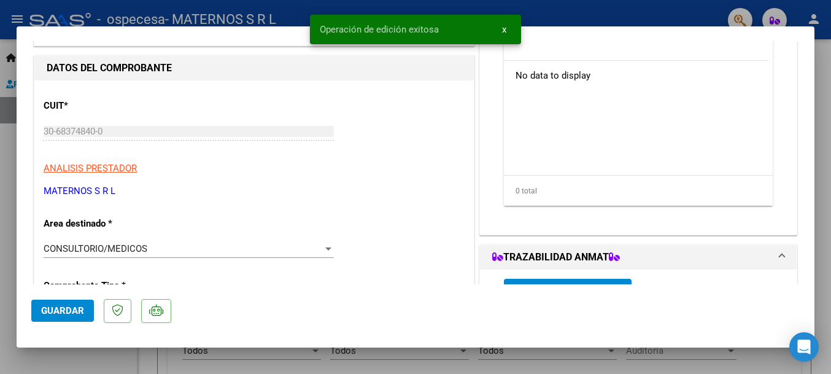
scroll to position [0, 0]
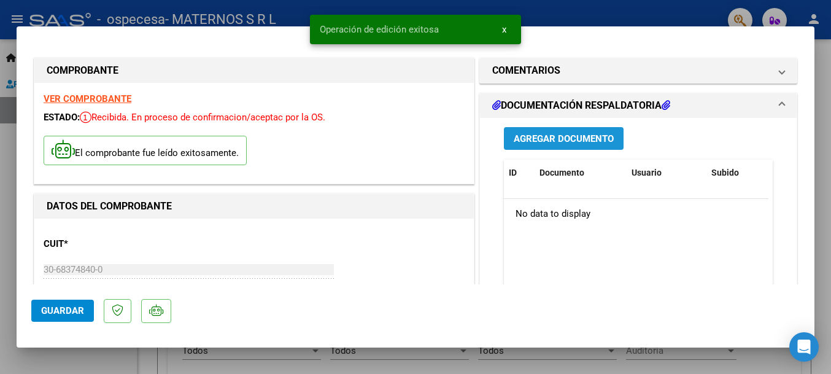
click at [572, 144] on button "Agregar Documento" at bounding box center [564, 138] width 120 height 23
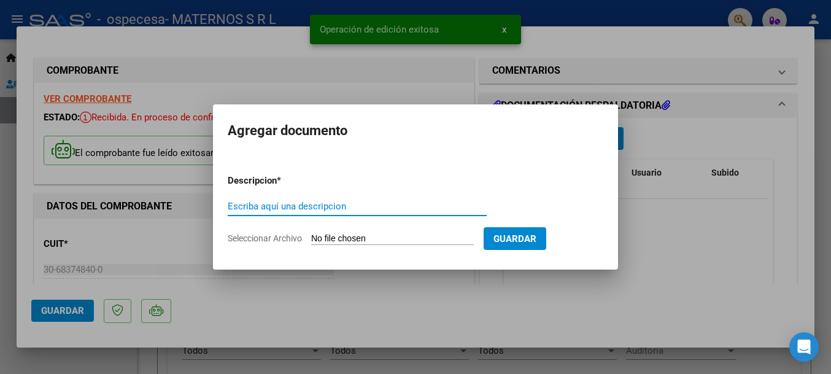
click at [280, 214] on div "Escriba aquí una descripcion" at bounding box center [357, 206] width 259 height 18
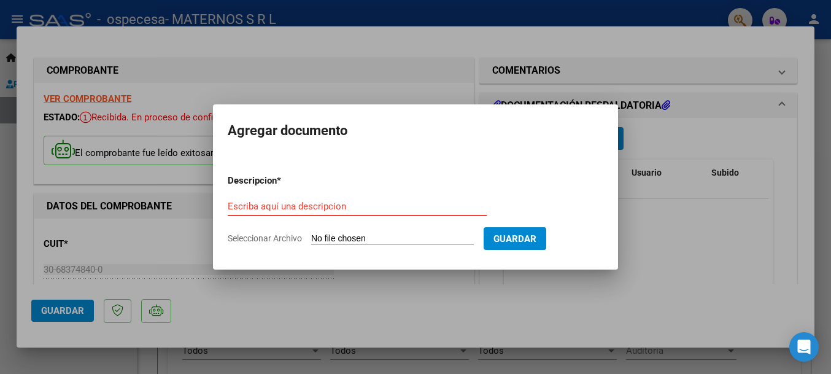
click at [277, 209] on input "Escriba aquí una descripcion" at bounding box center [357, 206] width 259 height 11
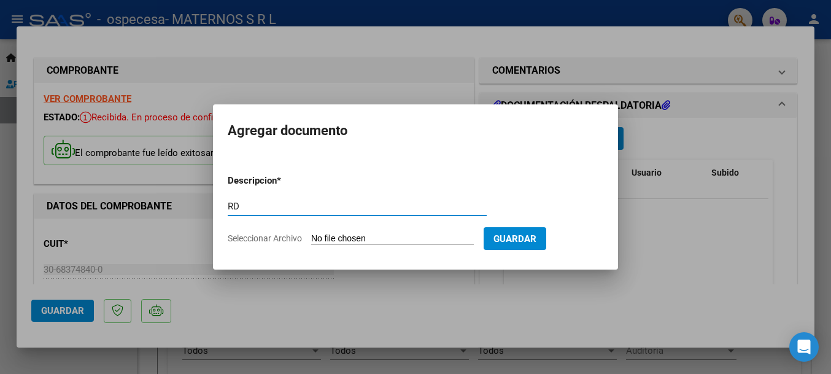
type input "RD"
click at [330, 240] on input "Seleccionar Archivo" at bounding box center [392, 239] width 163 height 12
type input "C:\fakepath\RD-1.pdf"
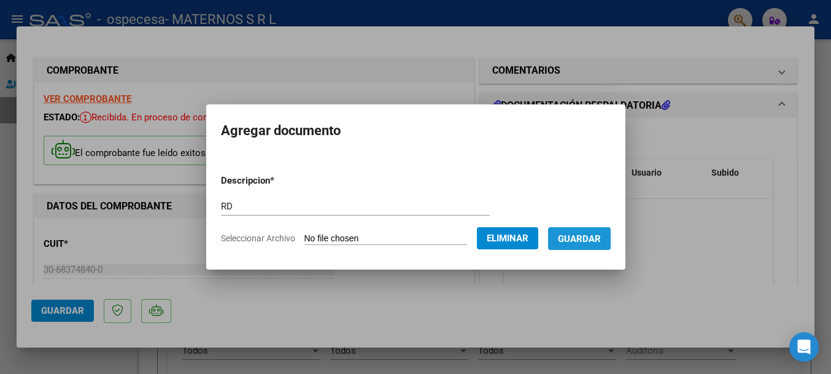
drag, startPoint x: 599, startPoint y: 241, endPoint x: 581, endPoint y: 240, distance: 17.8
click at [595, 241] on span "Guardar" at bounding box center [579, 238] width 43 height 11
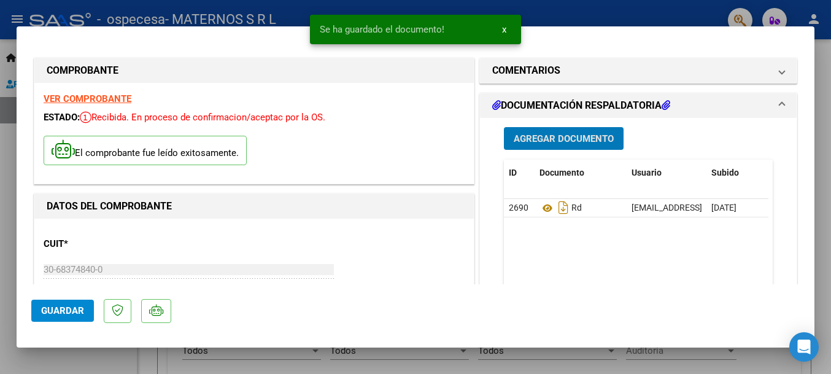
click at [551, 131] on button "Agregar Documento" at bounding box center [564, 138] width 120 height 23
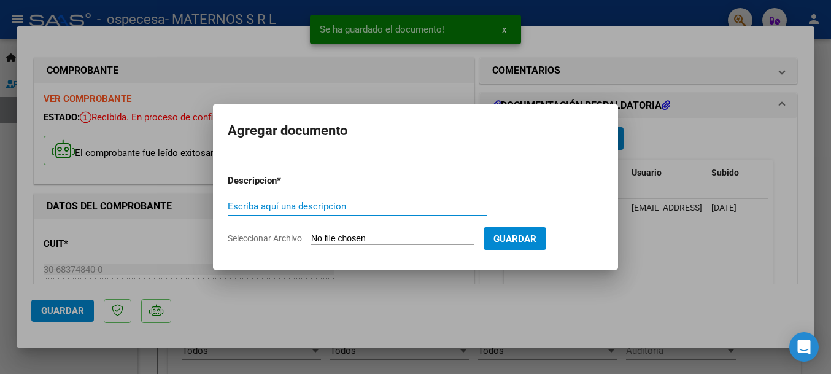
click at [309, 207] on input "Escriba aquí una descripcion" at bounding box center [357, 206] width 259 height 11
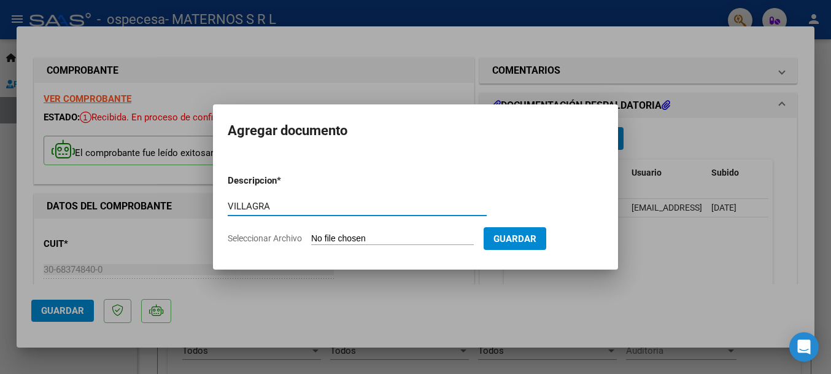
type input "VILLAGRA"
click at [400, 236] on input "Seleccionar Archivo" at bounding box center [392, 239] width 163 height 12
type input "C:\fakepath\[PERSON_NAME].pdf"
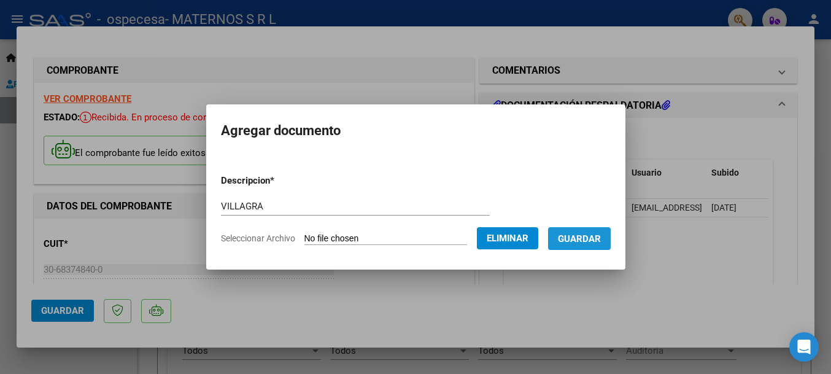
click at [579, 246] on button "Guardar" at bounding box center [579, 238] width 63 height 23
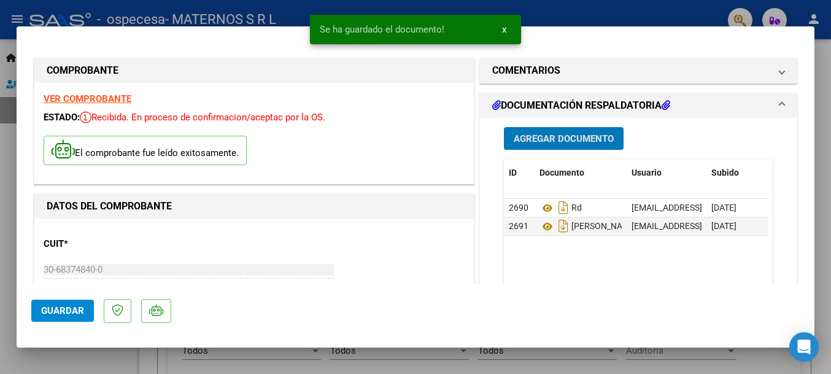
click at [73, 309] on span "Guardar" at bounding box center [62, 310] width 43 height 11
click at [504, 36] on button "x" at bounding box center [504, 29] width 24 height 22
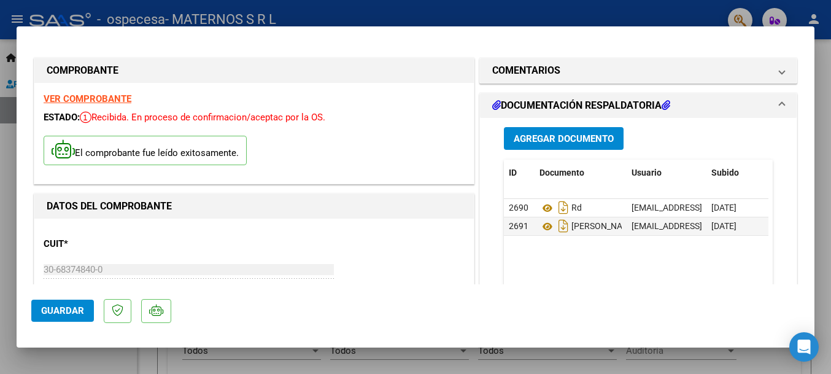
click at [519, 21] on div at bounding box center [415, 187] width 831 height 374
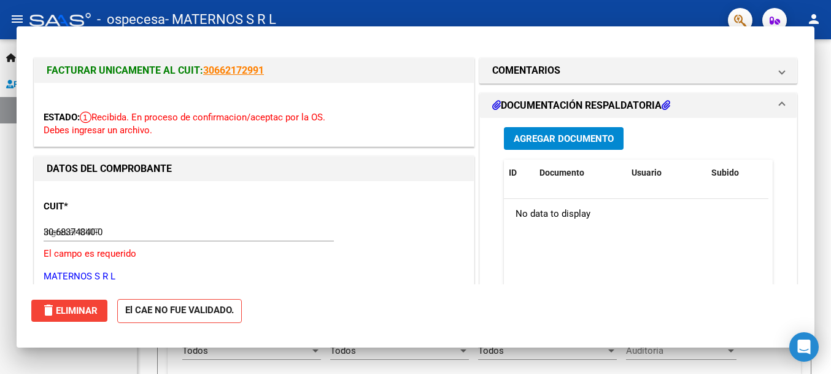
type input "$ 0,00"
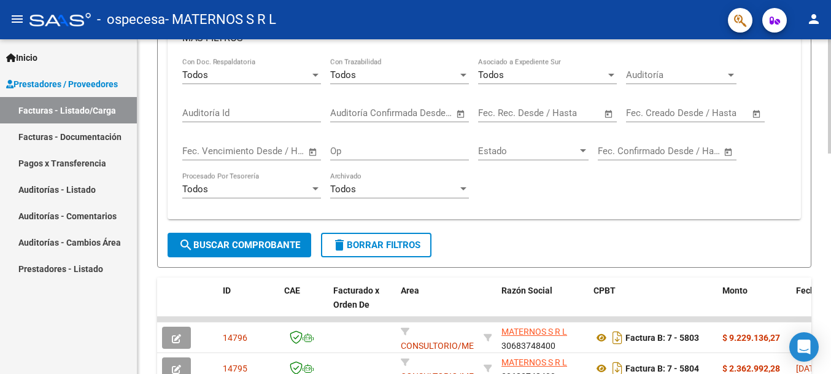
scroll to position [368, 0]
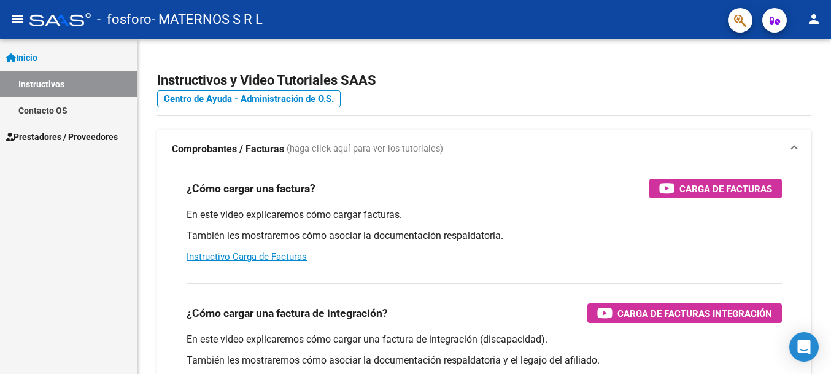
click at [78, 136] on span "Prestadores / Proveedores" at bounding box center [62, 137] width 112 height 14
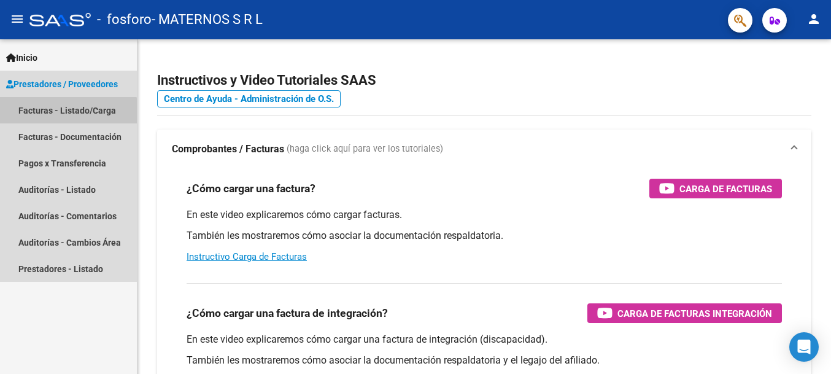
click at [63, 115] on link "Facturas - Listado/Carga" at bounding box center [68, 110] width 137 height 26
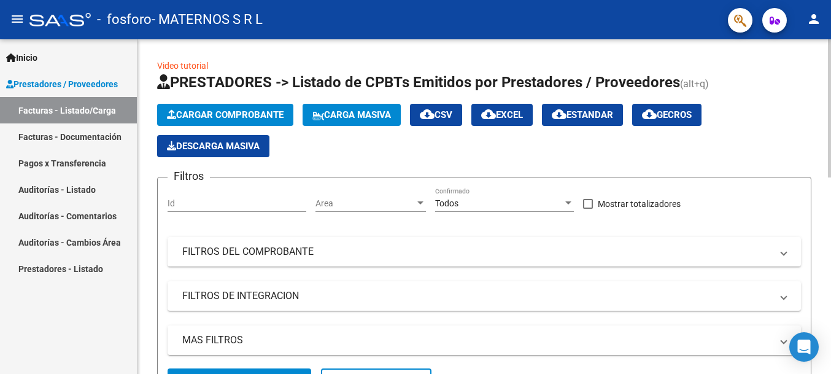
click at [213, 117] on span "Cargar Comprobante" at bounding box center [225, 114] width 117 height 11
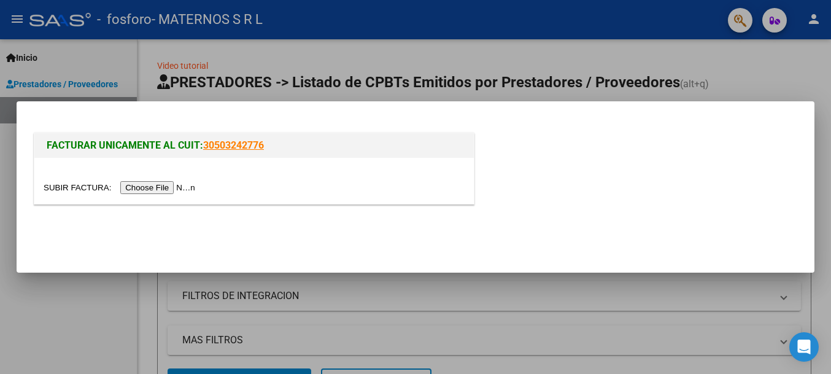
click at [138, 185] on input "file" at bounding box center [121, 187] width 155 height 13
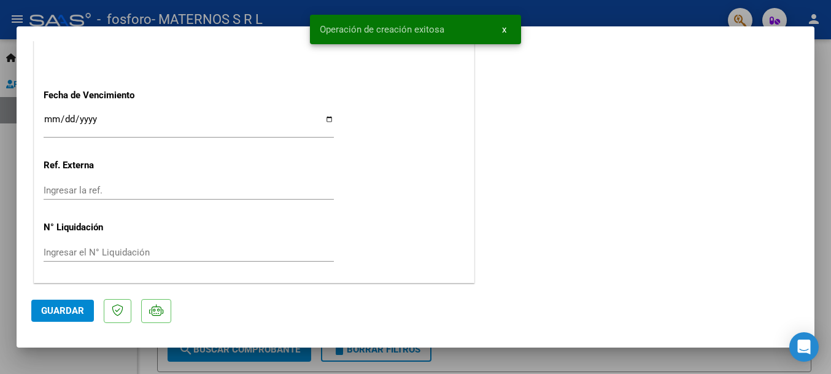
scroll to position [738, 0]
click at [48, 112] on div "Ingresar la fecha" at bounding box center [189, 123] width 290 height 26
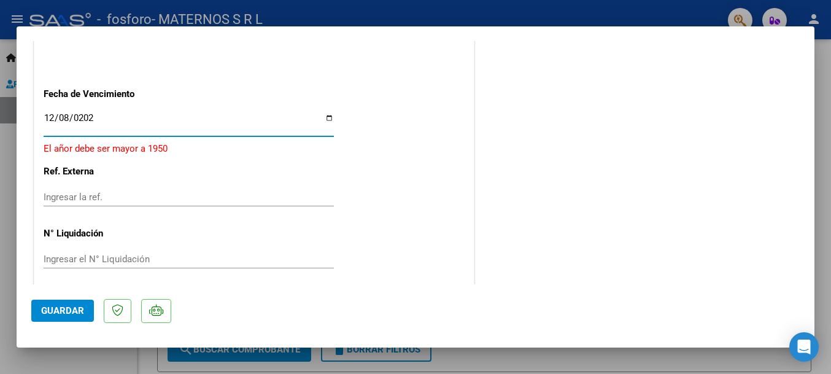
type input "[DATE]"
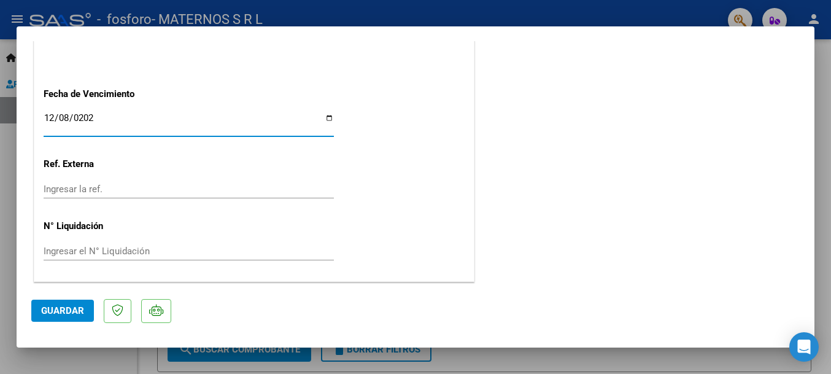
click at [67, 311] on span "Guardar" at bounding box center [62, 310] width 43 height 11
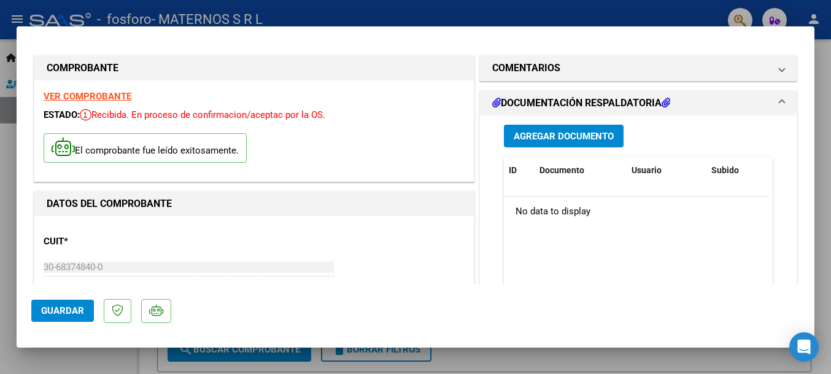
scroll to position [0, 0]
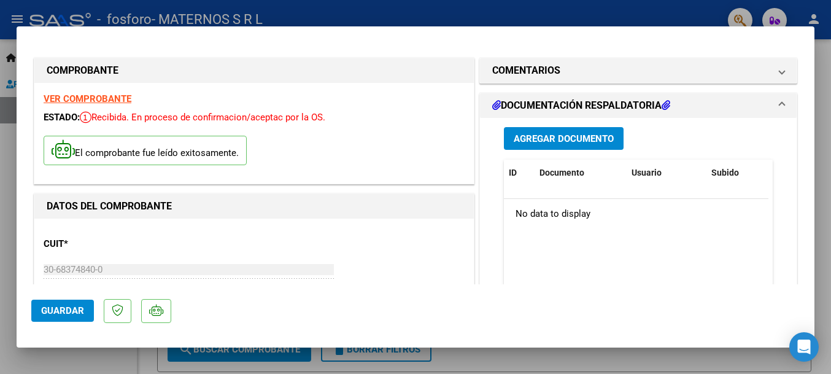
click at [532, 139] on span "Agregar Documento" at bounding box center [564, 138] width 100 height 11
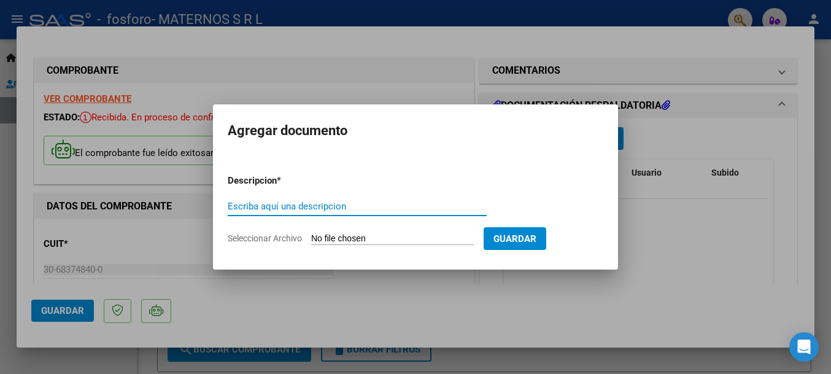
click at [286, 209] on input "Escriba aquí una descripcion" at bounding box center [357, 206] width 259 height 11
type input "RD AMBU"
click at [330, 242] on input "Seleccionar Archivo" at bounding box center [392, 239] width 163 height 12
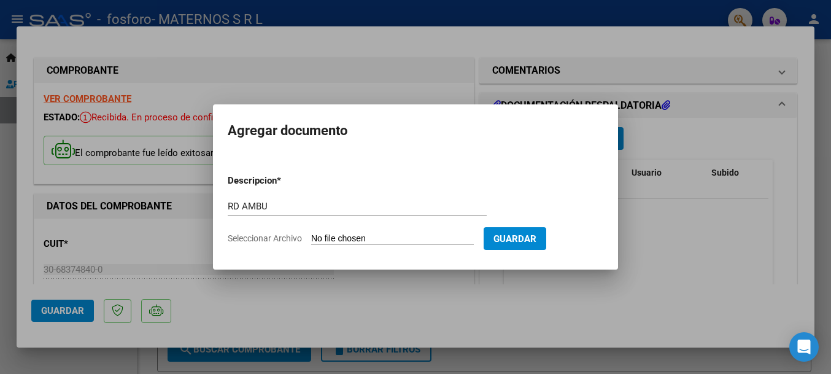
type input "C:\fakepath\REN OSPIF SEP.pdf"
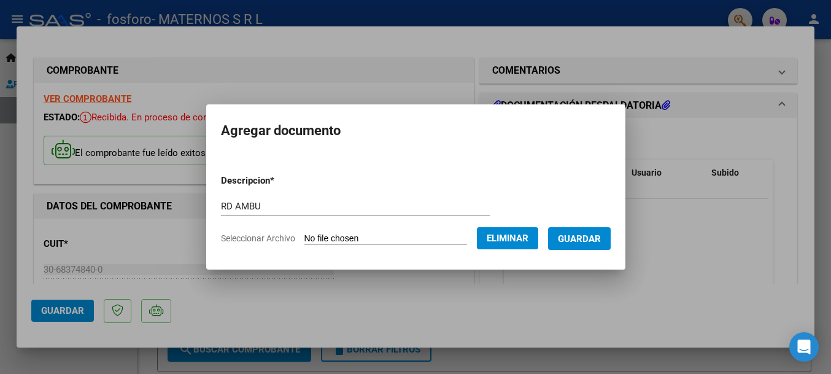
click at [586, 244] on button "Guardar" at bounding box center [579, 238] width 63 height 23
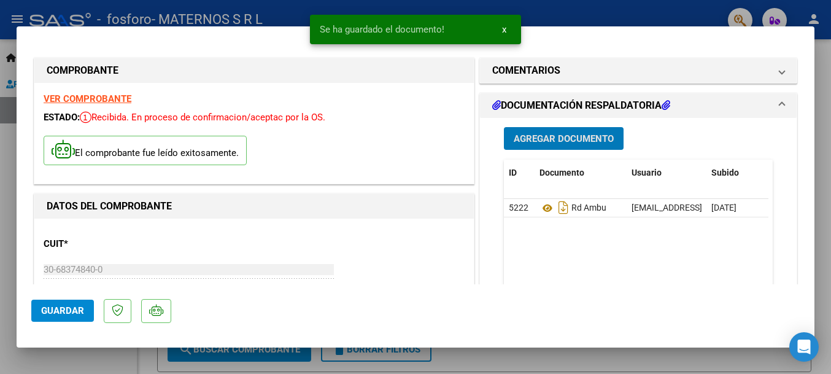
click at [557, 142] on span "Agregar Documento" at bounding box center [564, 138] width 100 height 11
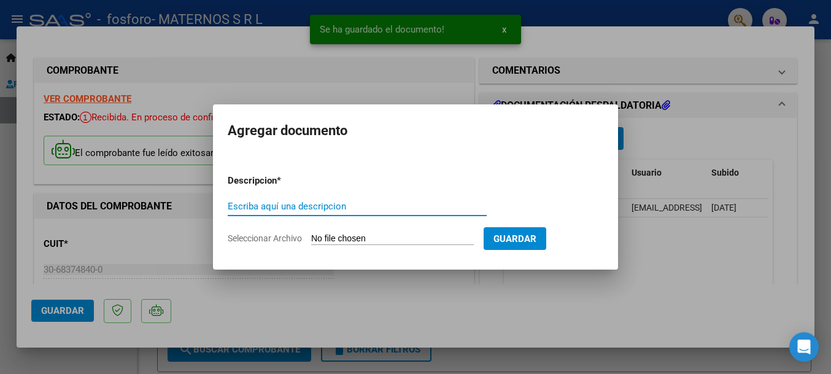
click at [305, 203] on input "Escriba aquí una descripcion" at bounding box center [357, 206] width 259 height 11
type input "BONOS"
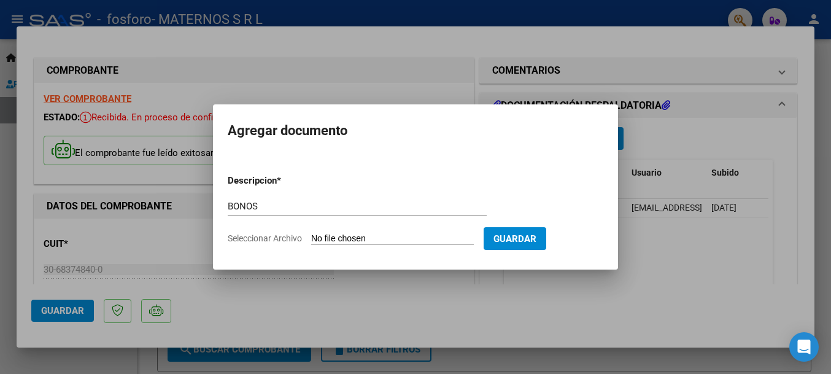
click at [328, 234] on input "Seleccionar Archivo" at bounding box center [392, 239] width 163 height 12
type input "C:\fakepath\AMB OSPIF D E SEP.pdf"
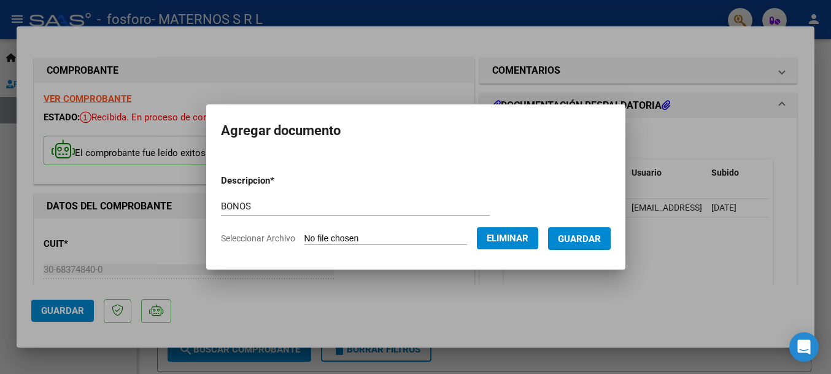
click at [582, 239] on span "Guardar" at bounding box center [579, 238] width 43 height 11
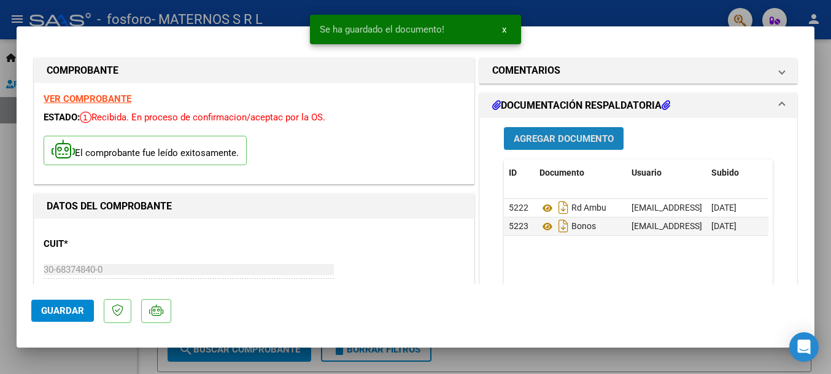
click at [553, 141] on span "Agregar Documento" at bounding box center [564, 138] width 100 height 11
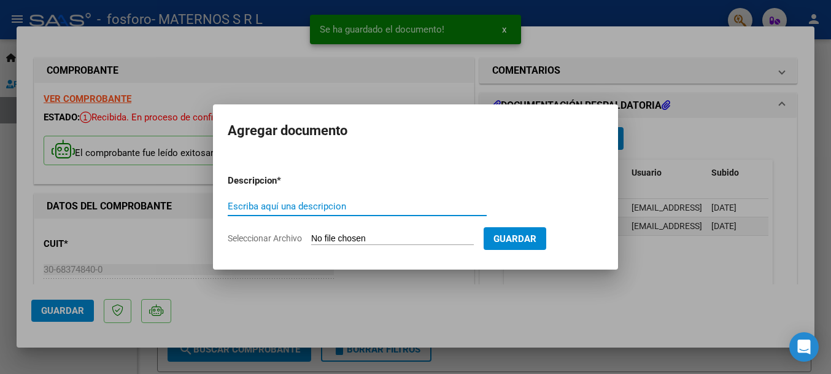
click at [337, 242] on input "Seleccionar Archivo" at bounding box center [392, 239] width 163 height 12
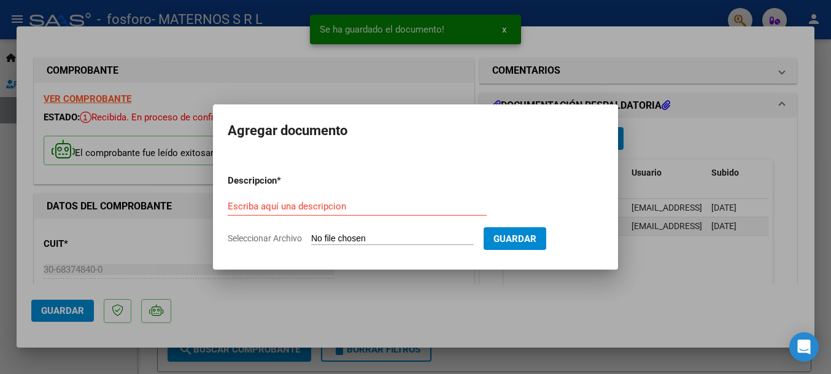
type input "C:\fakepath\PAEZ JUAN.pdf"
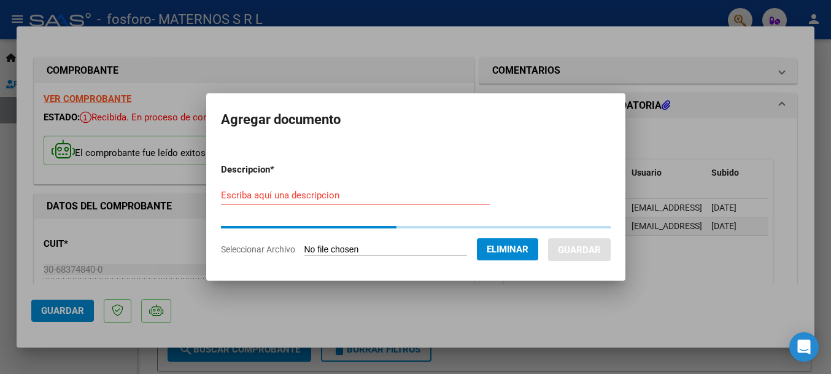
click at [283, 196] on input "Escriba aquí una descripcion" at bounding box center [355, 195] width 269 height 11
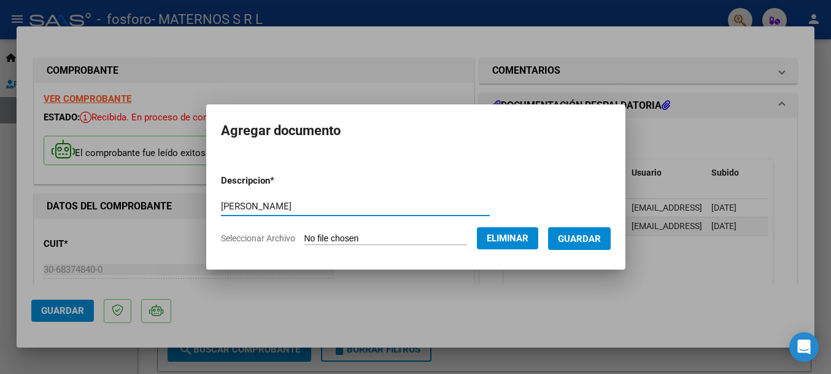
type input "PAEZ"
click at [586, 235] on span "Guardar" at bounding box center [579, 238] width 43 height 11
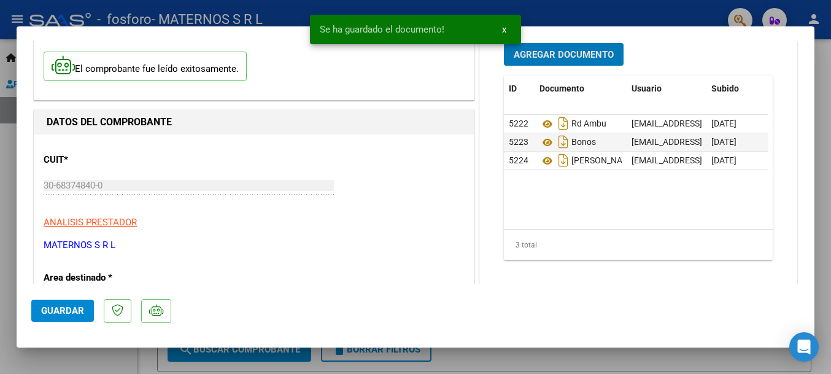
scroll to position [184, 0]
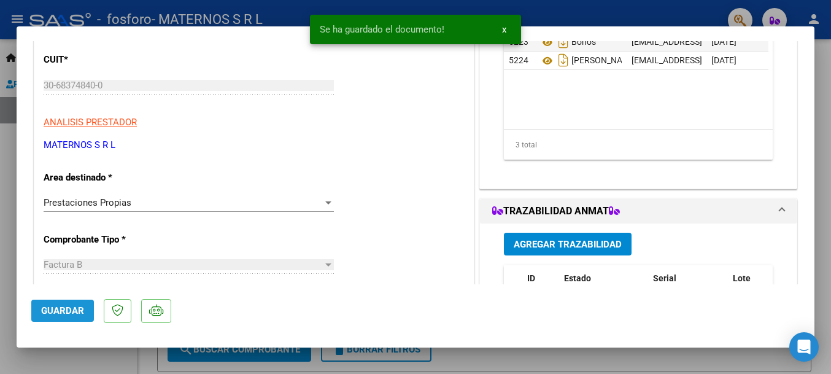
click at [66, 311] on span "Guardar" at bounding box center [62, 310] width 43 height 11
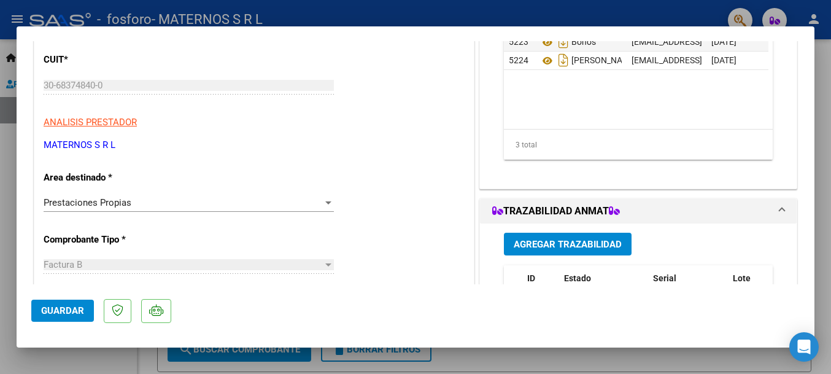
click at [722, 360] on div at bounding box center [415, 187] width 831 height 374
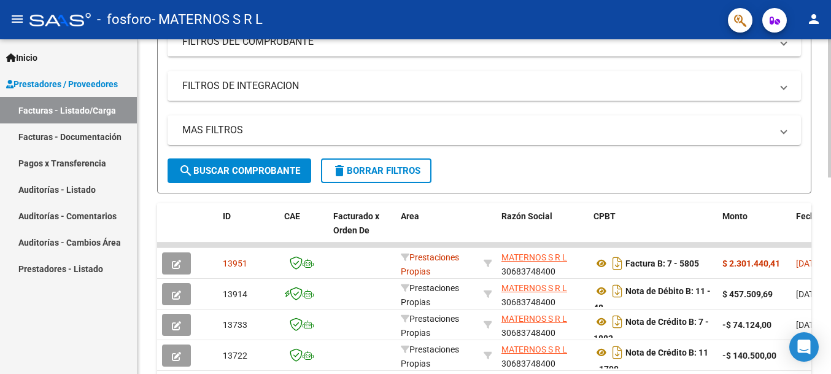
scroll to position [307, 0]
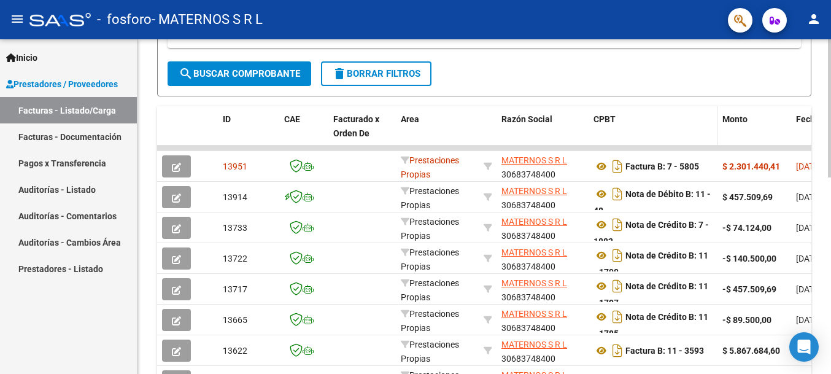
drag, startPoint x: 648, startPoint y: 122, endPoint x: 638, endPoint y: 127, distance: 11.8
click at [648, 122] on div "CPBT" at bounding box center [653, 119] width 119 height 14
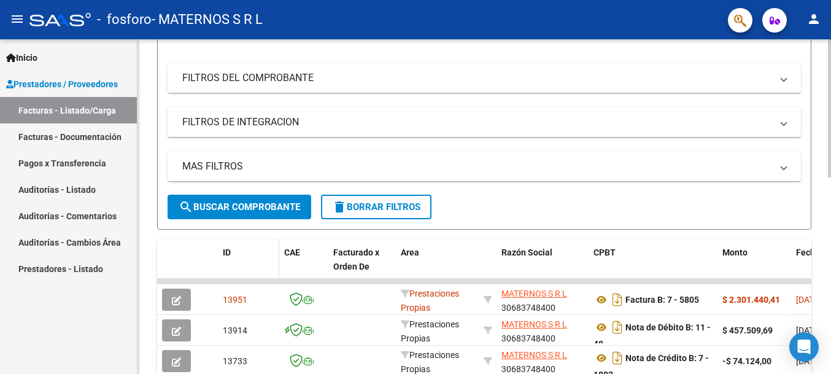
scroll to position [0, 0]
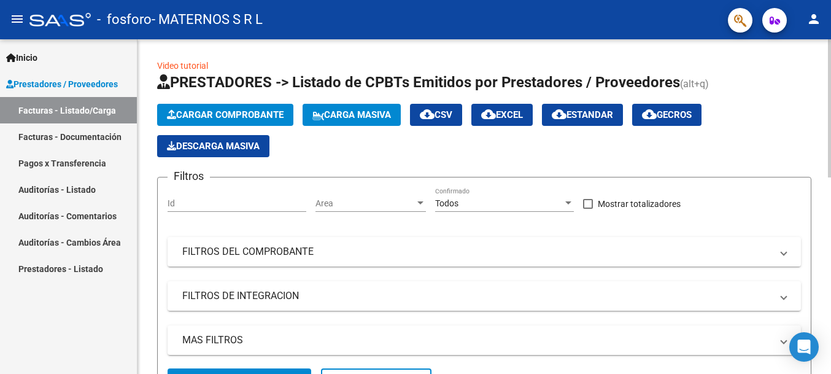
click at [228, 118] on span "Cargar Comprobante" at bounding box center [225, 114] width 117 height 11
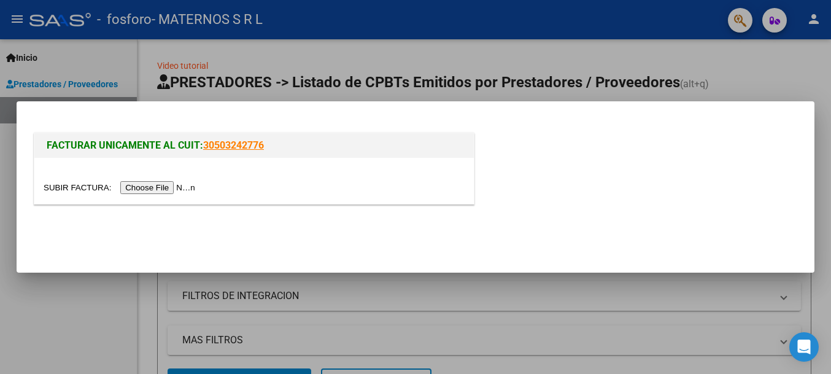
click at [127, 188] on input "file" at bounding box center [121, 187] width 155 height 13
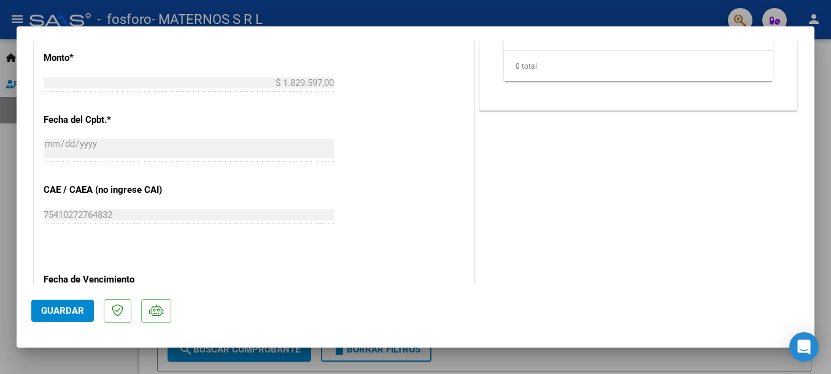
scroll to position [738, 0]
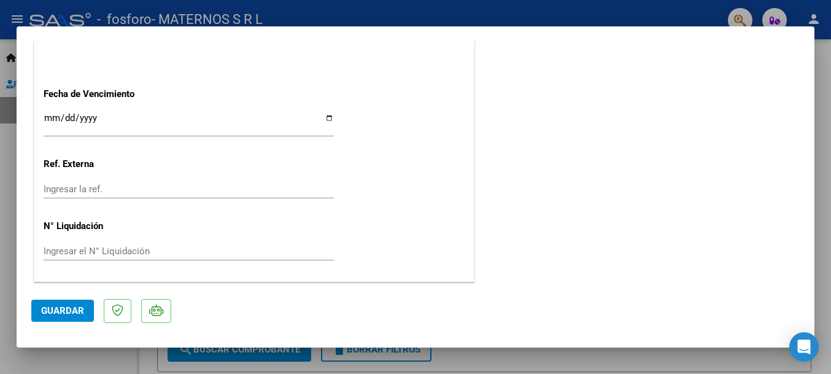
click at [50, 117] on input "Ingresar la fecha" at bounding box center [189, 123] width 290 height 20
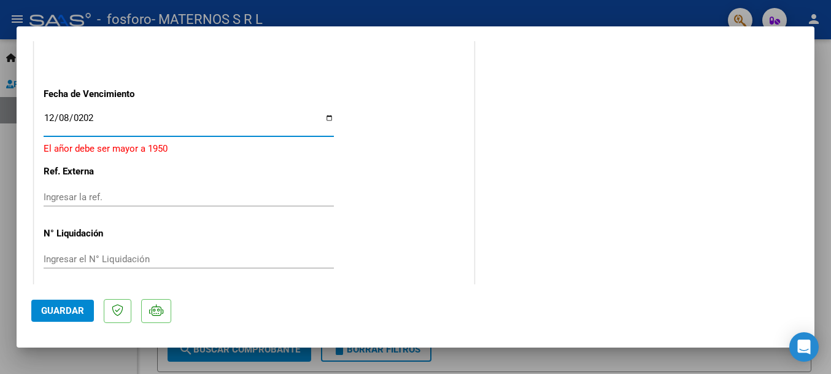
type input "[DATE]"
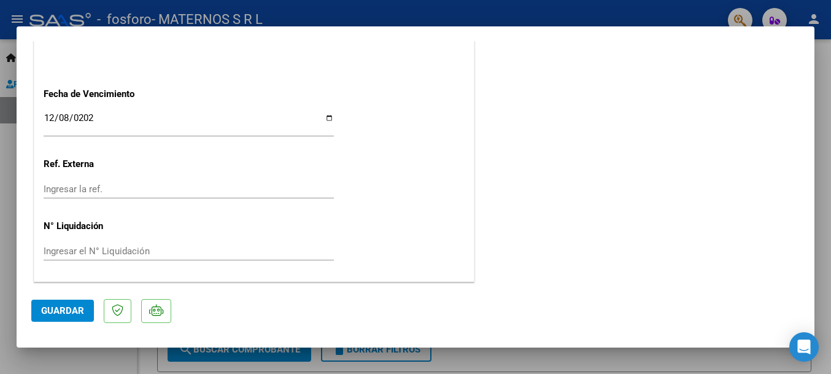
scroll to position [0, 0]
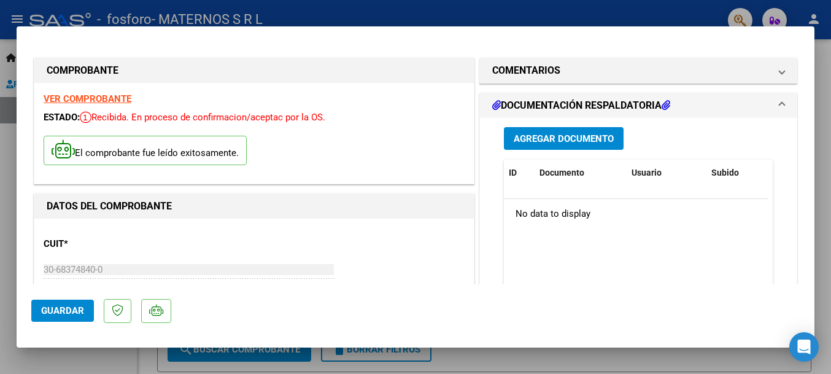
click at [65, 310] on span "Guardar" at bounding box center [62, 310] width 43 height 11
click at [565, 140] on span "Agregar Documento" at bounding box center [564, 138] width 100 height 11
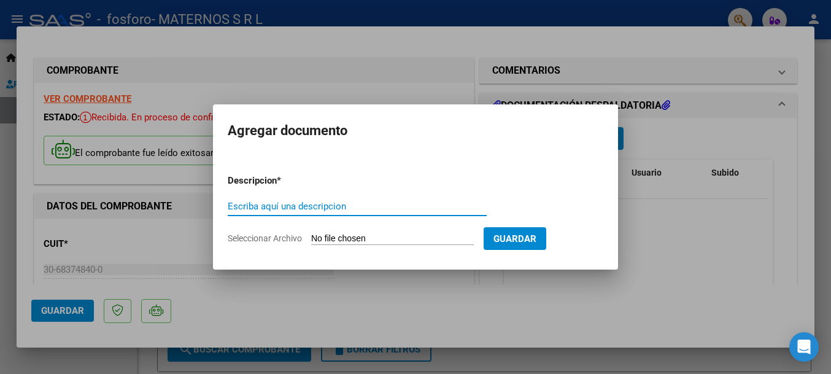
click at [287, 211] on input "Escriba aquí una descripcion" at bounding box center [357, 206] width 259 height 11
type input "RD AMBU"
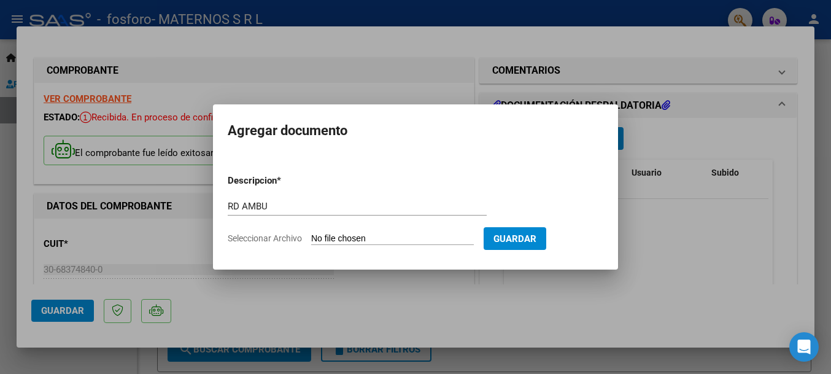
click at [334, 243] on input "Seleccionar Archivo" at bounding box center [392, 239] width 163 height 12
type input "C:\fakepath\Rendicion ambulatorio maternos - Ospif (San Juan) - Septiembre 2025…"
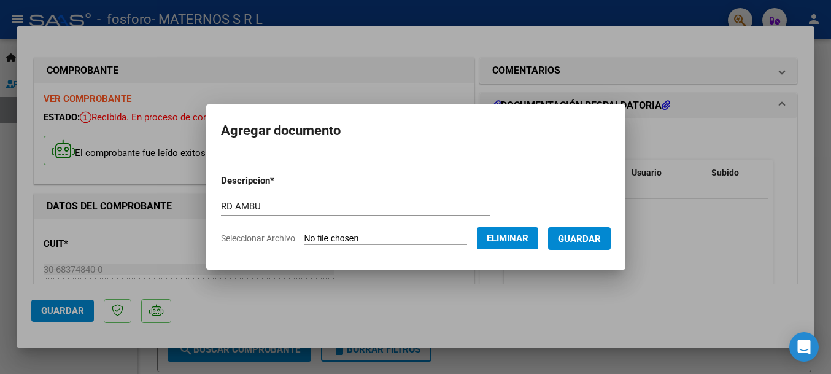
click at [592, 235] on span "Guardar" at bounding box center [579, 238] width 43 height 11
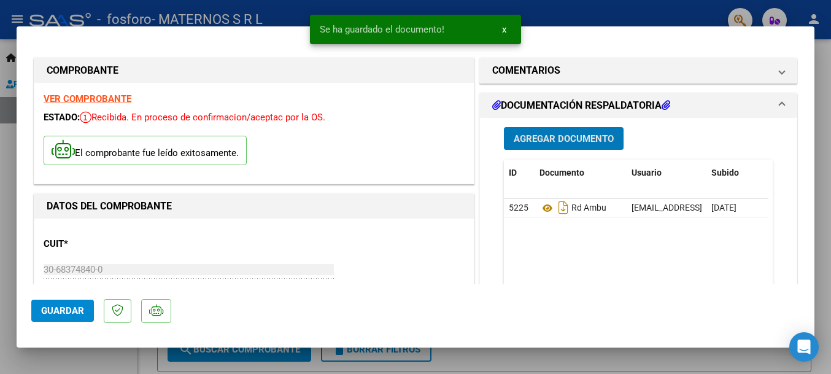
click at [559, 138] on span "Agregar Documento" at bounding box center [564, 138] width 100 height 11
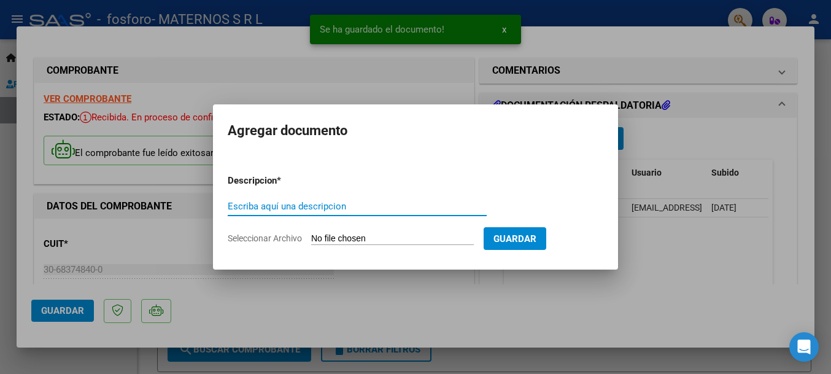
click at [293, 210] on input "Escriba aquí una descripcion" at bounding box center [357, 206] width 259 height 11
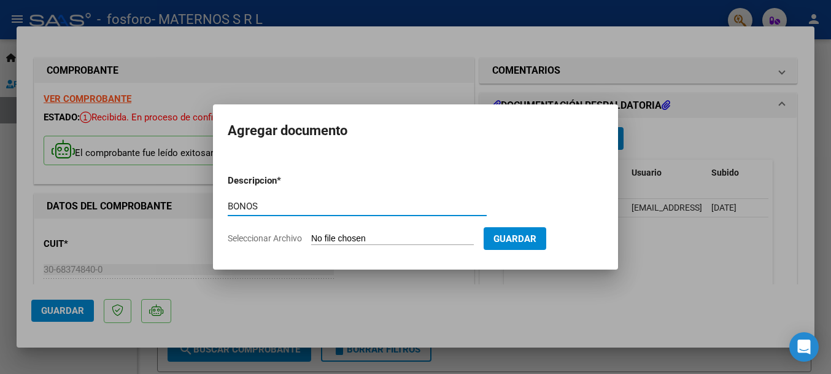
type input "BONOS"
click at [336, 233] on input "Seleccionar Archivo" at bounding box center [392, 239] width 163 height 12
type input "C:\fakepath\Ambulatorio maternos - Ospif (San Juan) - Septiembre 2025.pdf"
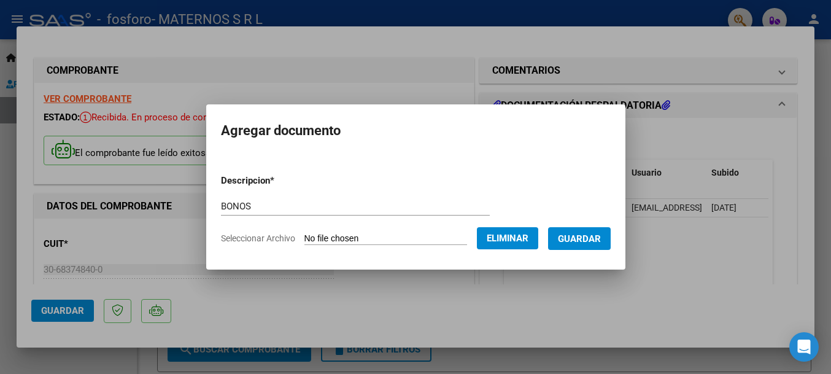
click at [580, 236] on span "Guardar" at bounding box center [579, 238] width 43 height 11
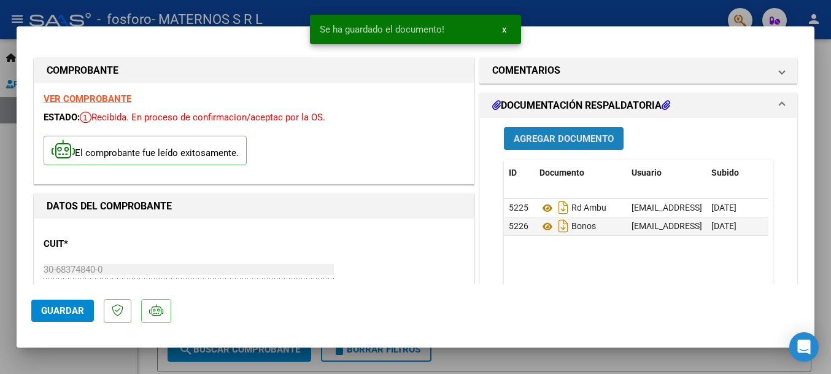
click at [553, 134] on span "Agregar Documento" at bounding box center [564, 138] width 100 height 11
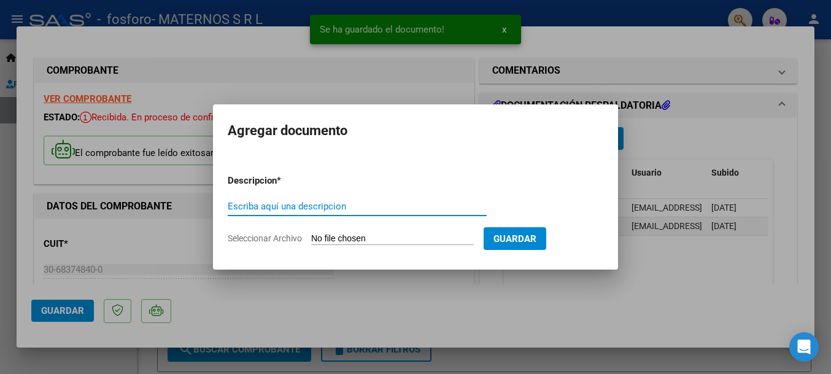
click at [295, 207] on input "Escriba aquí una descripcion" at bounding box center [357, 206] width 259 height 11
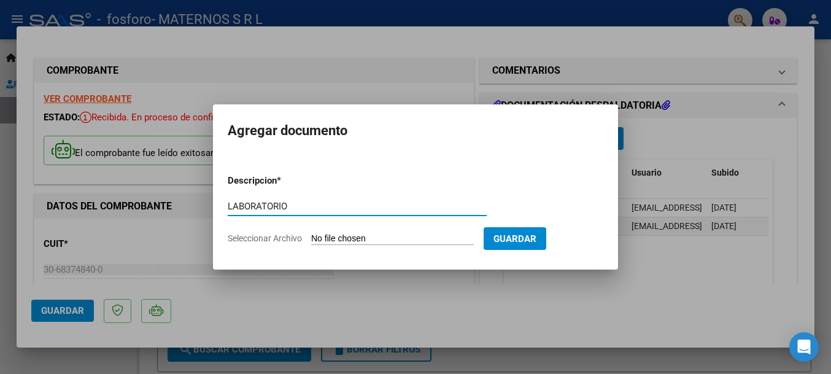
type input "LABORATORIO"
click at [323, 241] on input "Seleccionar Archivo" at bounding box center [392, 239] width 163 height 12
type input "C:\fakepath\OSPIF SAN JUAN LABO 9-2025.pdf"
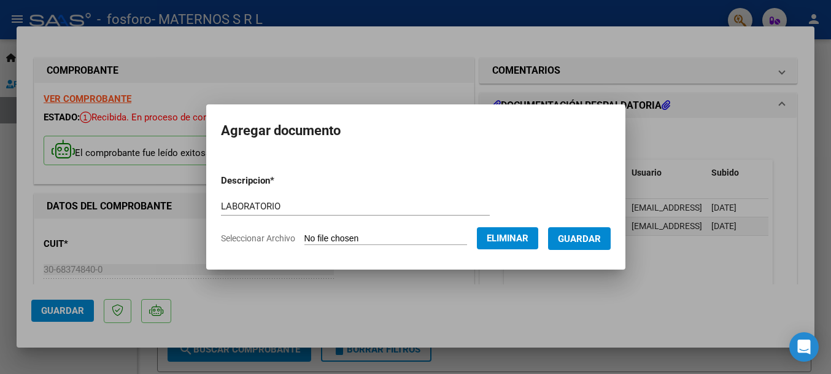
click at [574, 233] on span "Guardar" at bounding box center [579, 238] width 43 height 11
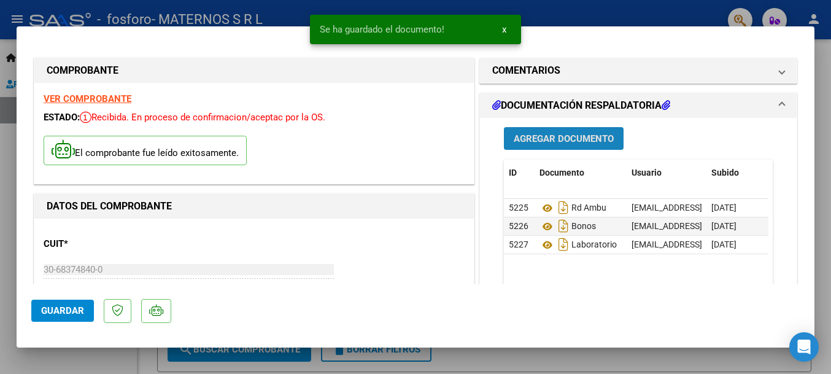
click at [580, 142] on span "Agregar Documento" at bounding box center [564, 138] width 100 height 11
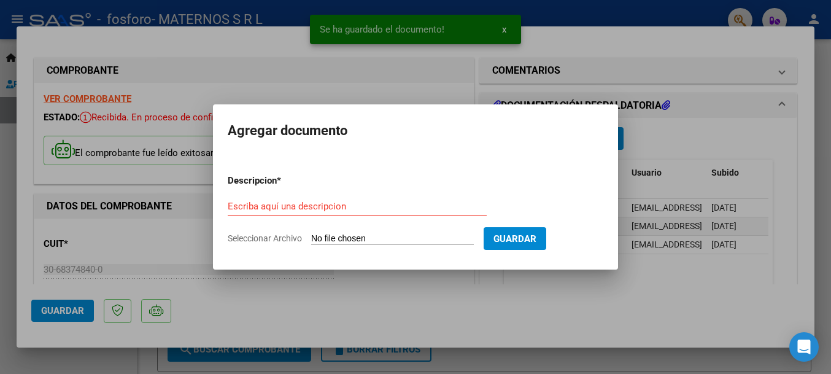
click at [349, 242] on input "Seleccionar Archivo" at bounding box center [392, 239] width 163 height 12
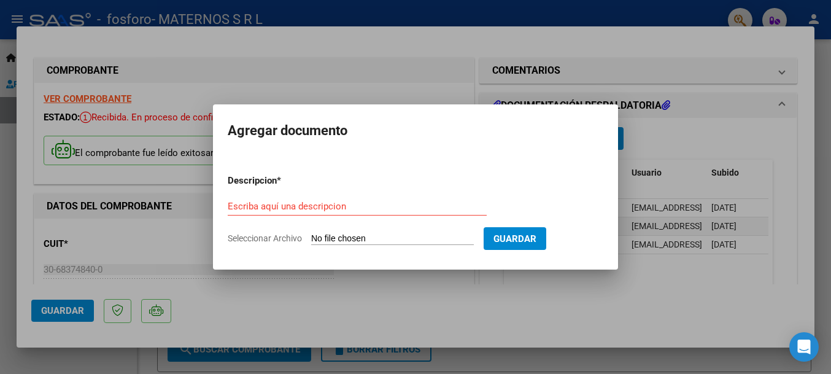
type input "C:\fakepath\ACUÑA ZOE AYELEN.pdf"
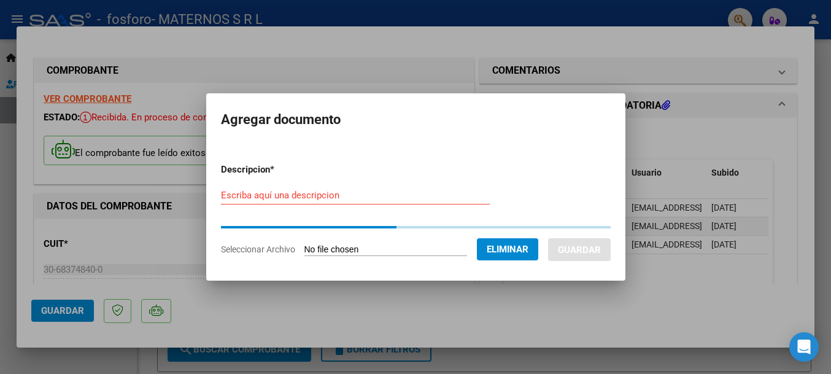
click at [310, 199] on input "Escriba aquí una descripcion" at bounding box center [355, 195] width 269 height 11
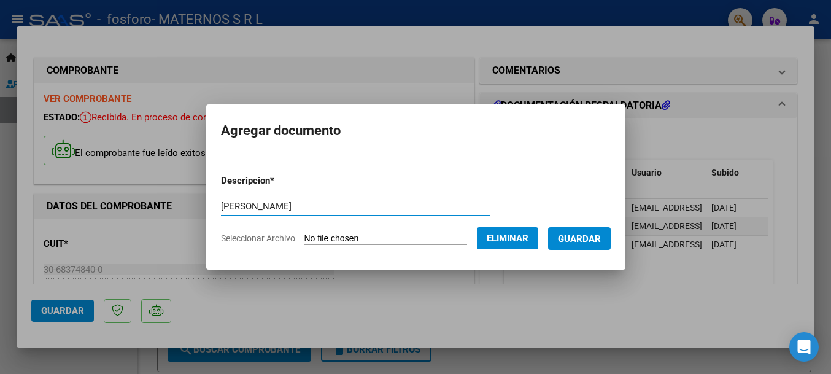
type input "ACUÑA"
click at [601, 235] on span "Guardar" at bounding box center [579, 238] width 43 height 11
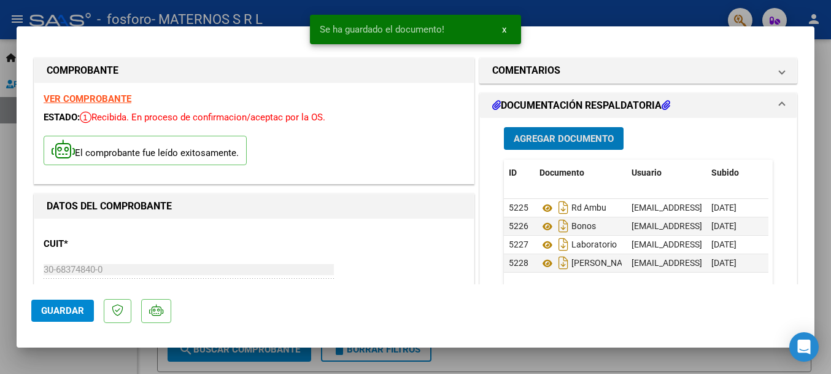
click at [63, 311] on span "Guardar" at bounding box center [62, 310] width 43 height 11
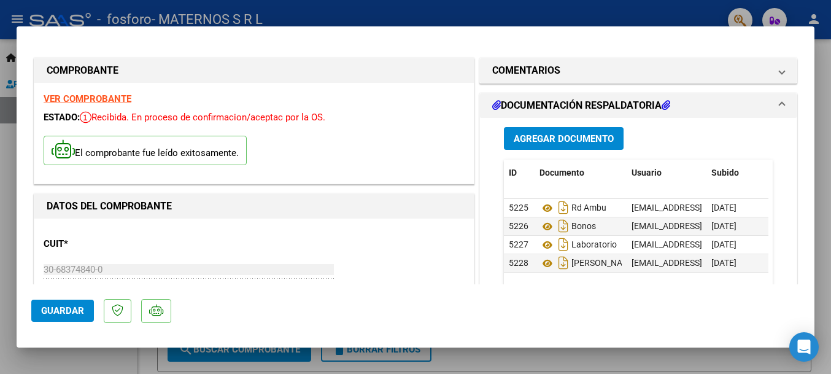
click at [64, 314] on span "Guardar" at bounding box center [62, 310] width 43 height 11
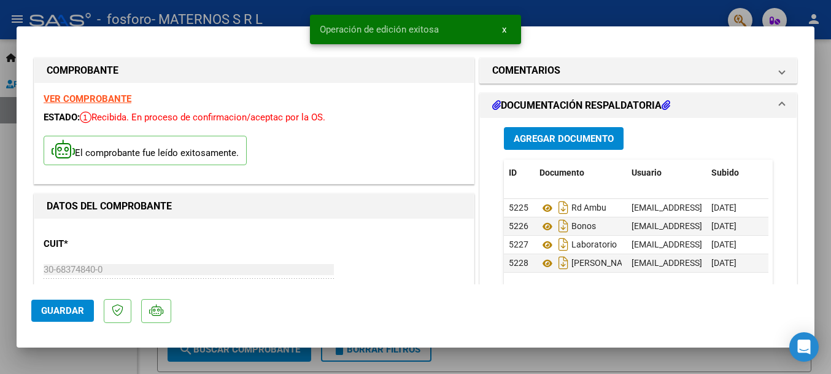
click at [508, 31] on button "x" at bounding box center [504, 29] width 24 height 22
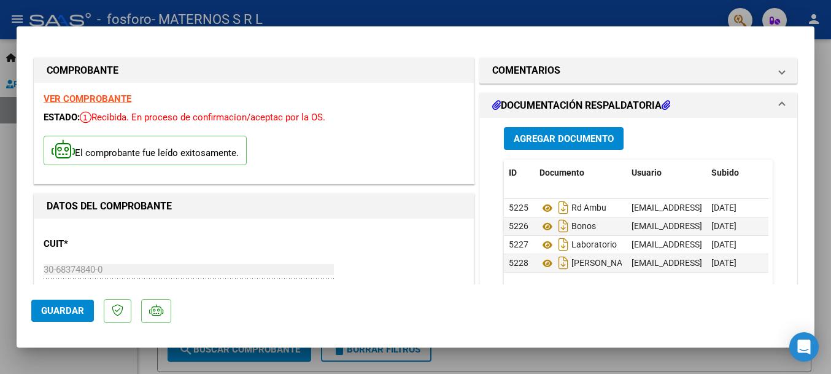
click at [481, 22] on div at bounding box center [415, 187] width 831 height 374
type input "$ 0,00"
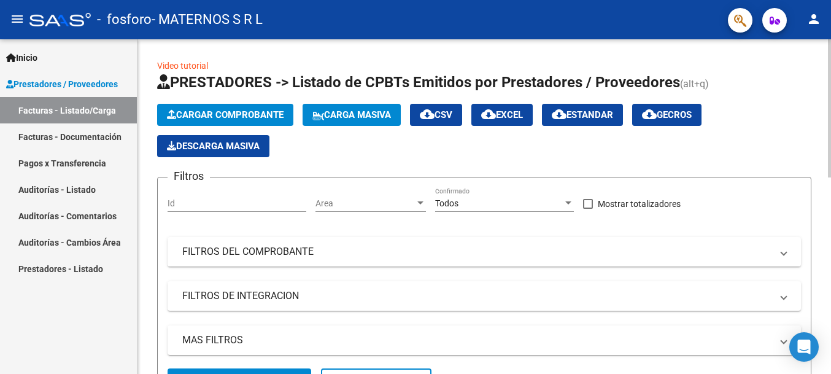
scroll to position [246, 0]
